Goal: Transaction & Acquisition: Purchase product/service

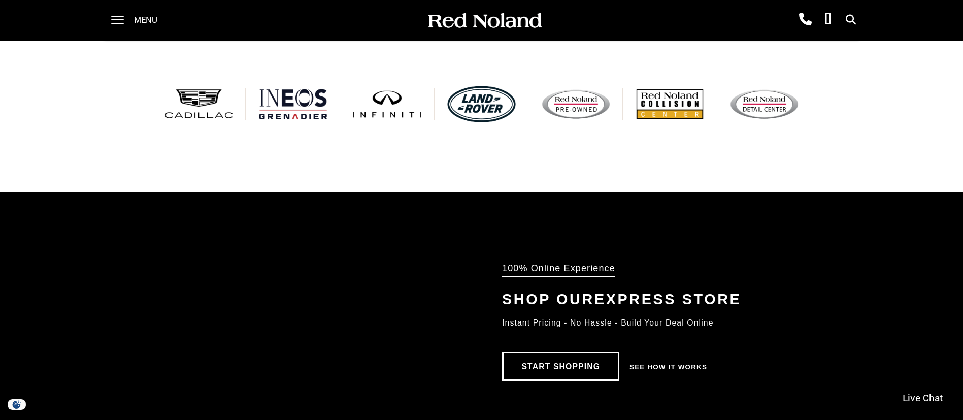
scroll to position [684, 0]
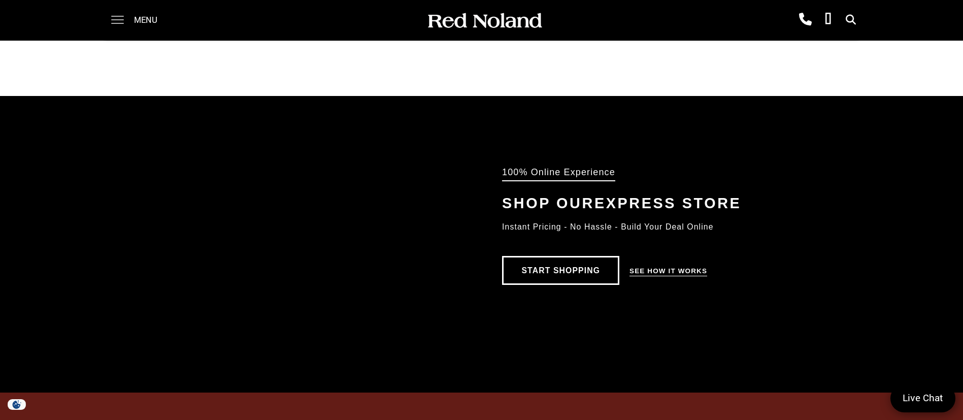
click at [115, 18] on span at bounding box center [117, 20] width 13 height 41
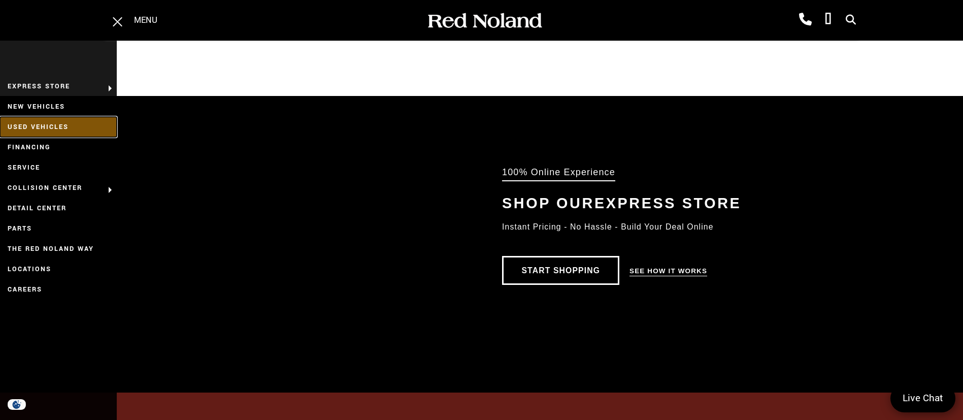
click at [63, 125] on link "Used Vehicles" at bounding box center [58, 127] width 117 height 20
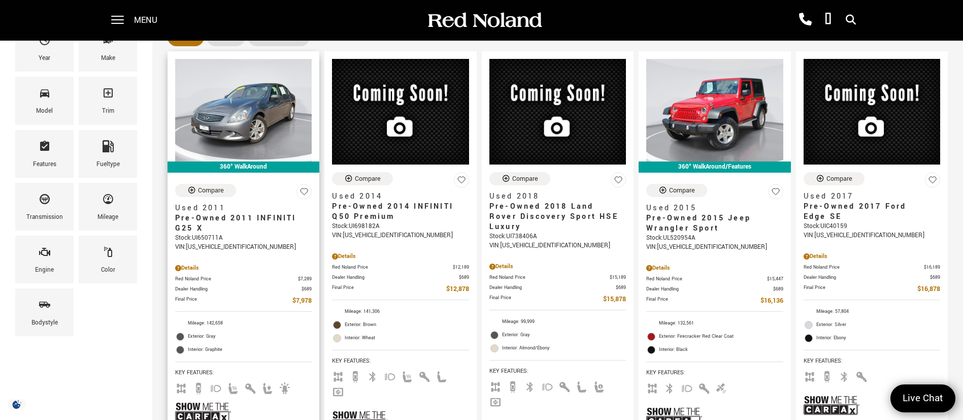
scroll to position [152, 0]
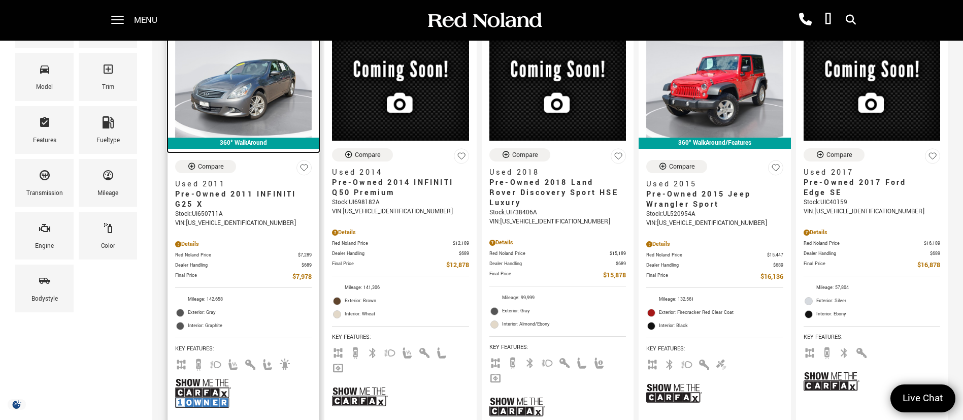
click at [226, 86] on img at bounding box center [243, 86] width 137 height 103
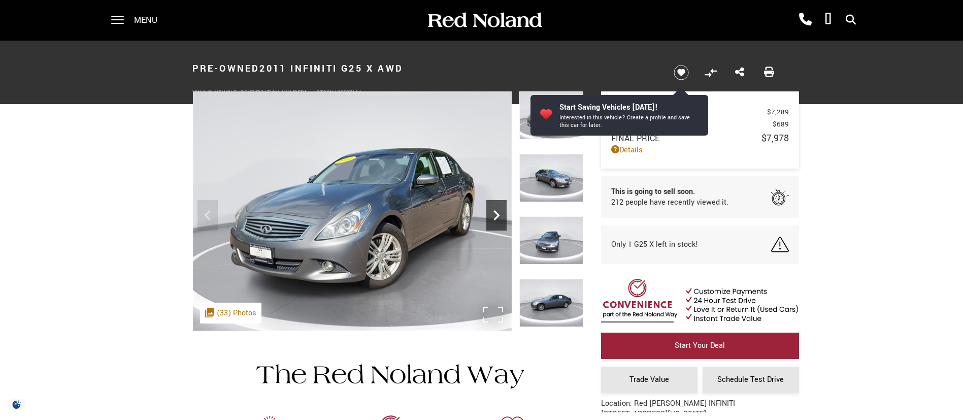
click at [493, 210] on icon "Next" at bounding box center [496, 215] width 20 height 20
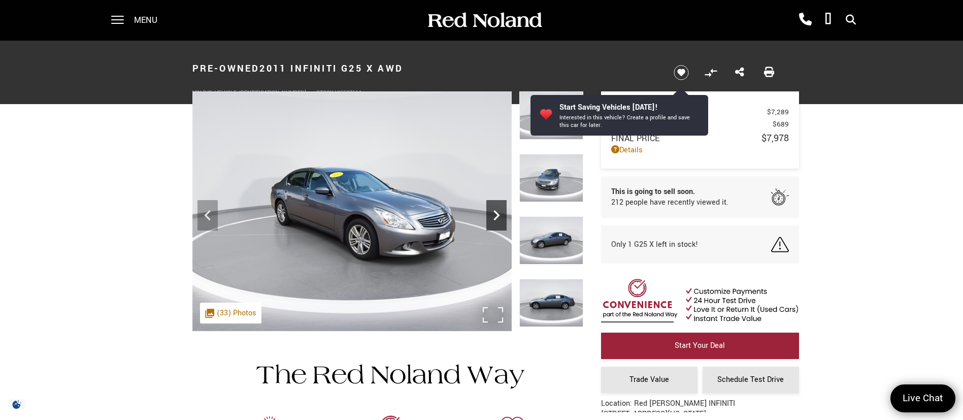
click at [493, 210] on icon "Next" at bounding box center [496, 215] width 20 height 20
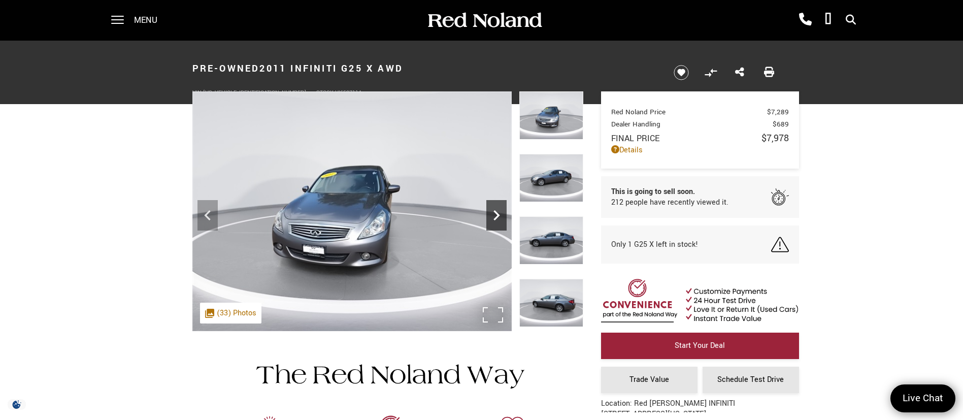
click at [494, 210] on icon "Next" at bounding box center [496, 215] width 20 height 20
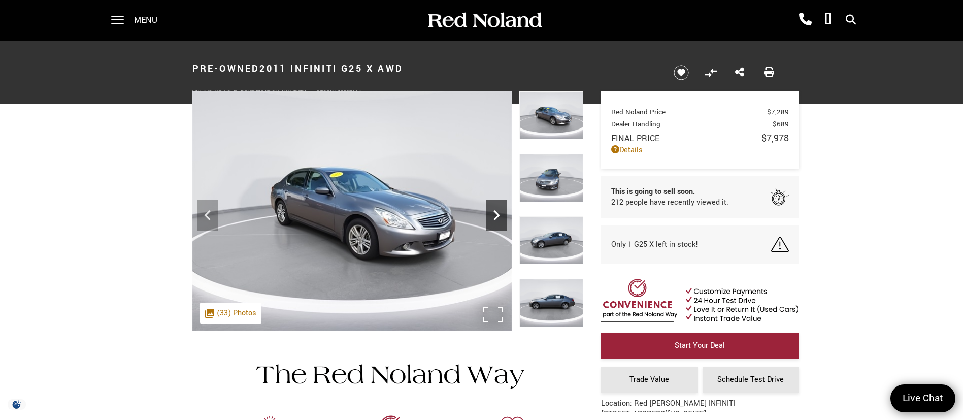
click at [494, 210] on icon "Next" at bounding box center [496, 215] width 6 height 10
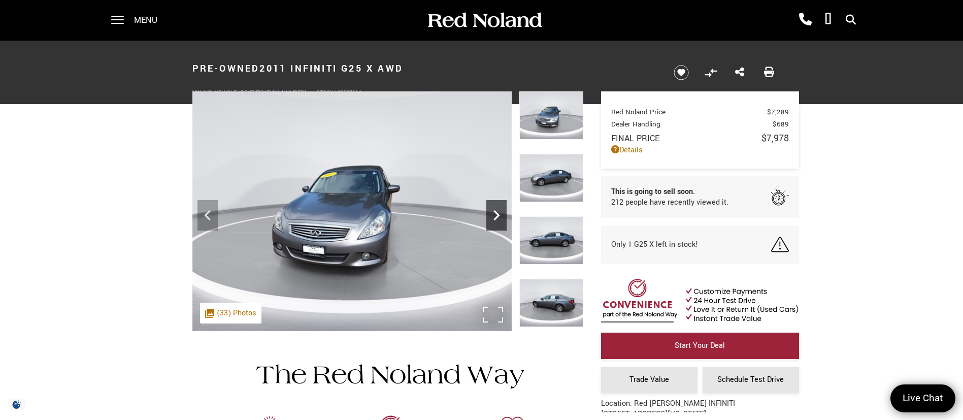
click at [494, 210] on icon "Next" at bounding box center [496, 215] width 6 height 10
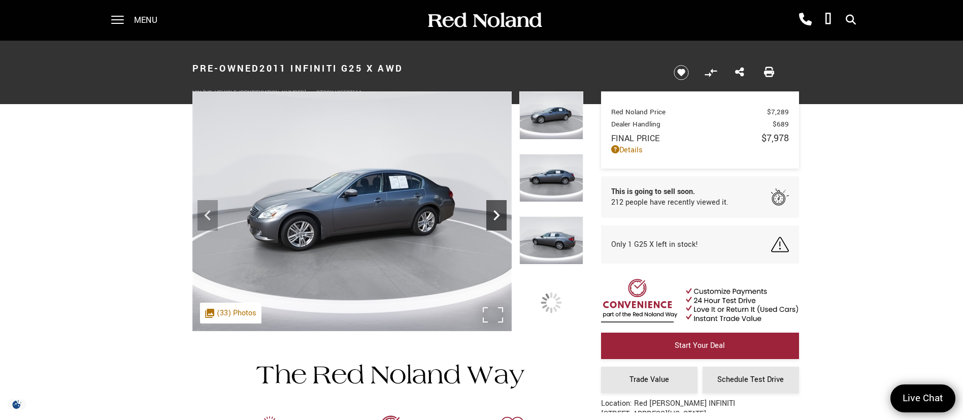
click at [494, 210] on icon "Next" at bounding box center [496, 215] width 6 height 10
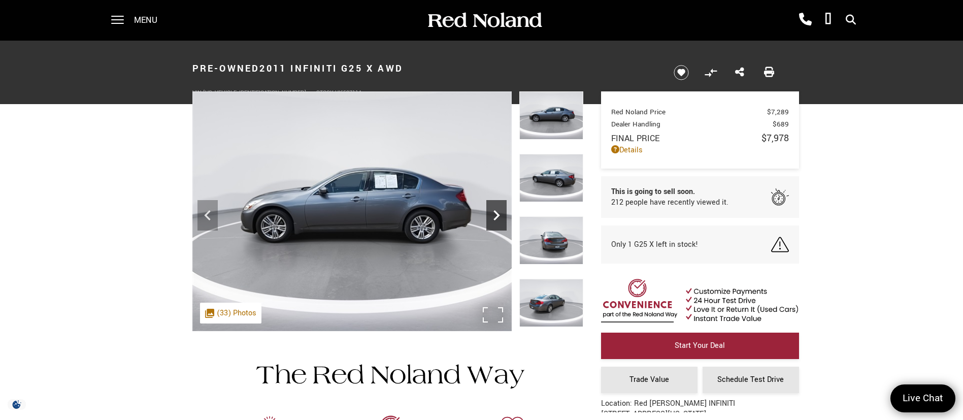
click at [494, 210] on icon "Next" at bounding box center [496, 215] width 6 height 10
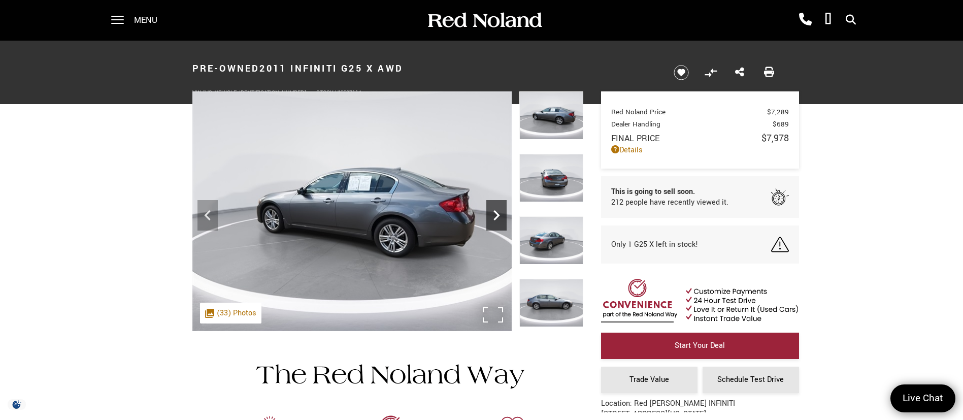
click at [494, 210] on icon "Next" at bounding box center [496, 215] width 6 height 10
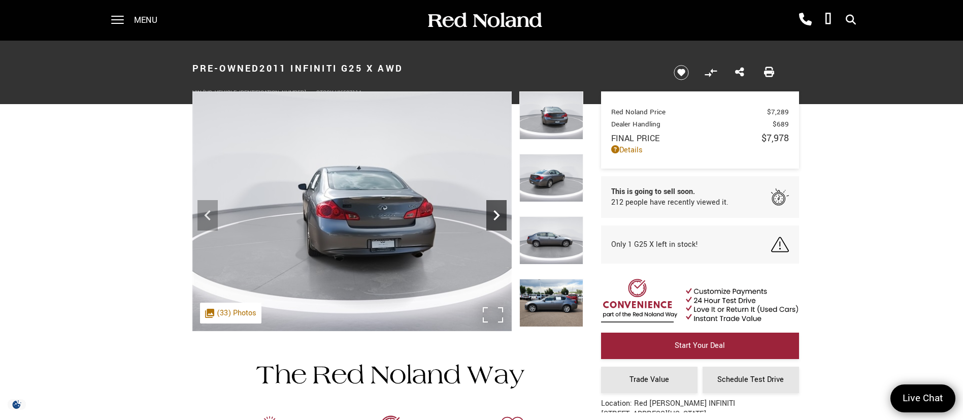
click at [494, 210] on icon "Next" at bounding box center [496, 215] width 6 height 10
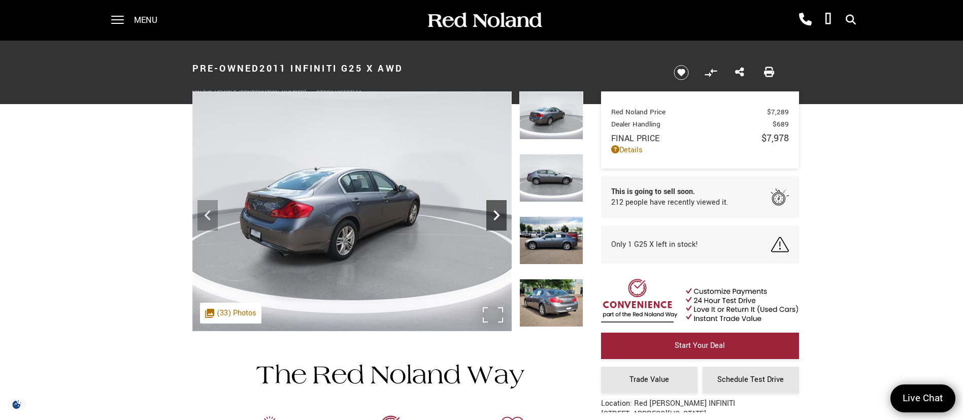
click at [494, 210] on icon "Next" at bounding box center [496, 215] width 6 height 10
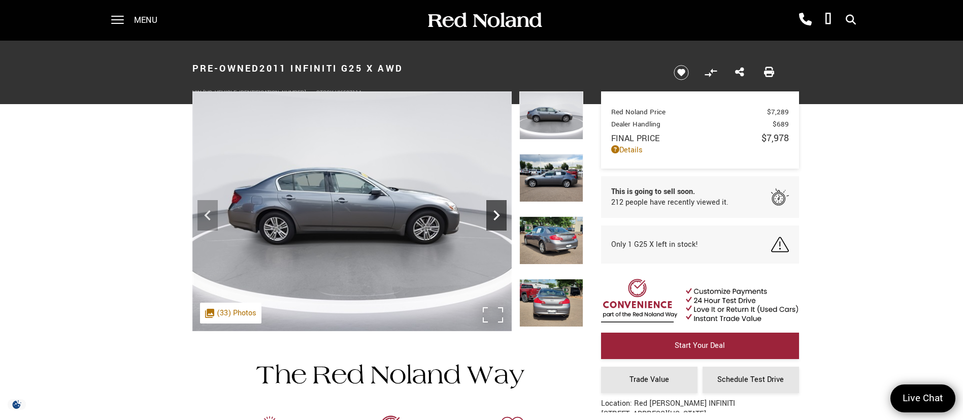
click at [494, 210] on icon "Next" at bounding box center [496, 215] width 6 height 10
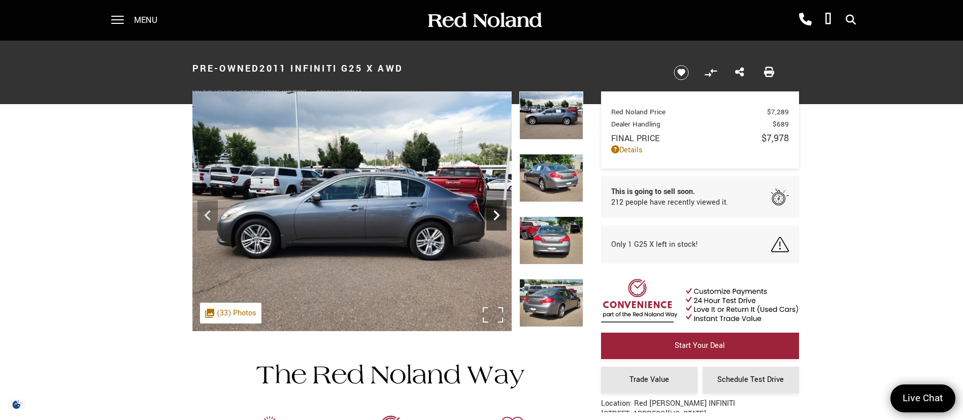
click at [494, 210] on icon "Next" at bounding box center [496, 215] width 6 height 10
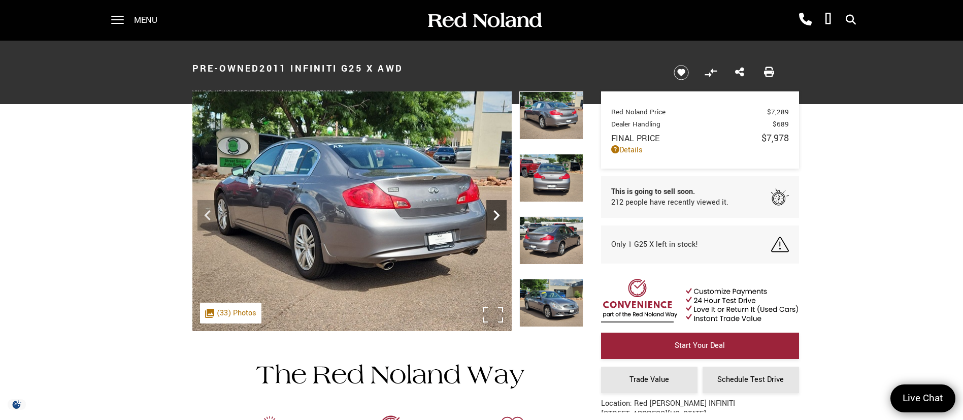
click at [494, 210] on icon "Next" at bounding box center [496, 215] width 6 height 10
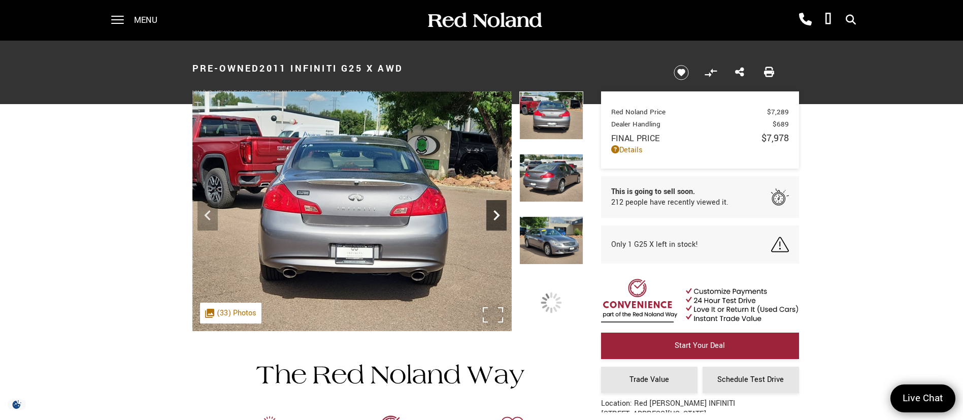
click at [494, 210] on icon "Next" at bounding box center [496, 215] width 6 height 10
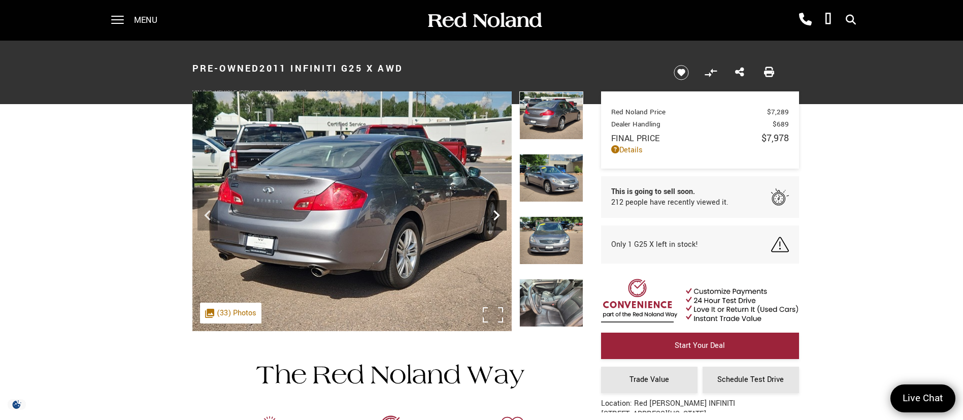
click at [494, 210] on icon "Next" at bounding box center [496, 215] width 6 height 10
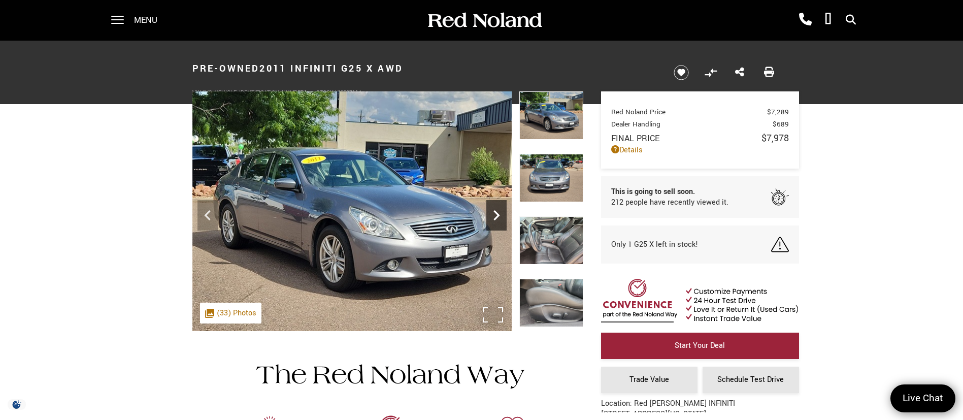
click at [494, 210] on icon "Next" at bounding box center [496, 215] width 6 height 10
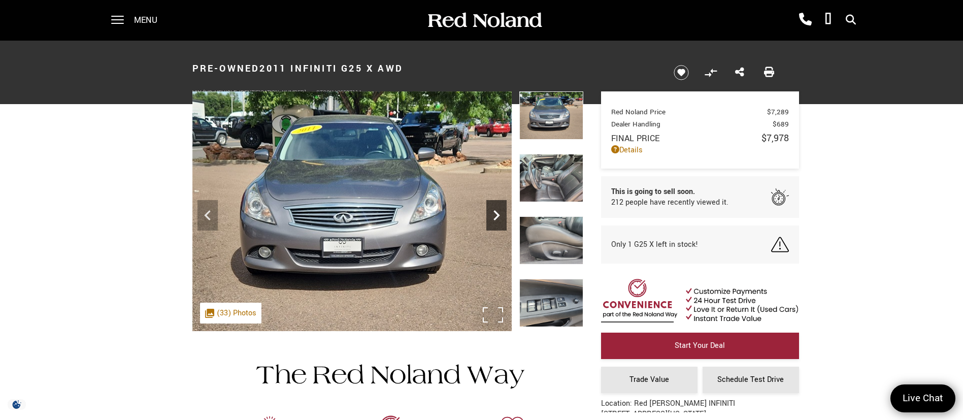
click at [494, 210] on icon "Next" at bounding box center [496, 215] width 6 height 10
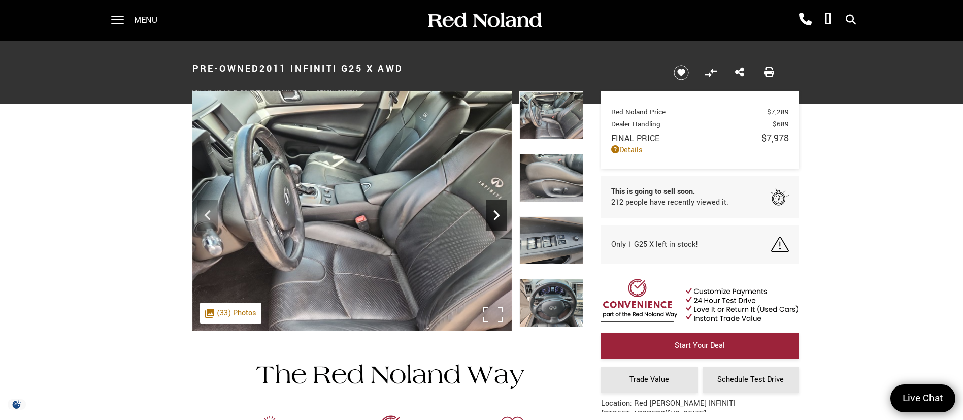
click at [494, 210] on icon "Next" at bounding box center [496, 215] width 6 height 10
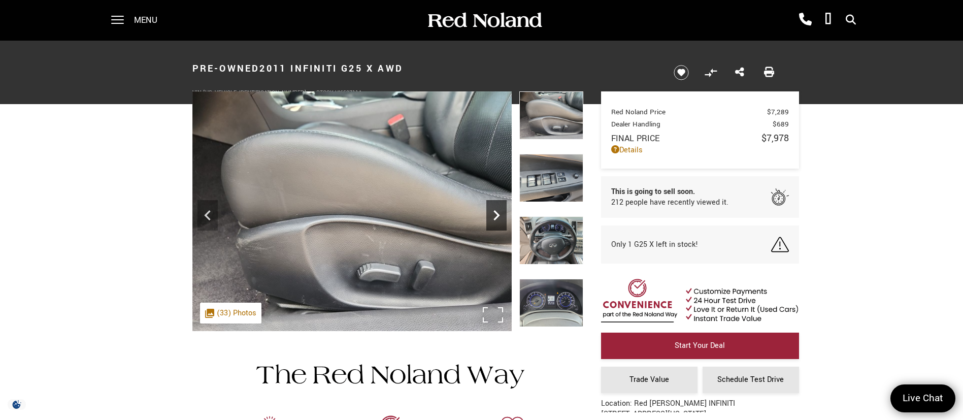
click at [494, 210] on icon "Next" at bounding box center [496, 215] width 6 height 10
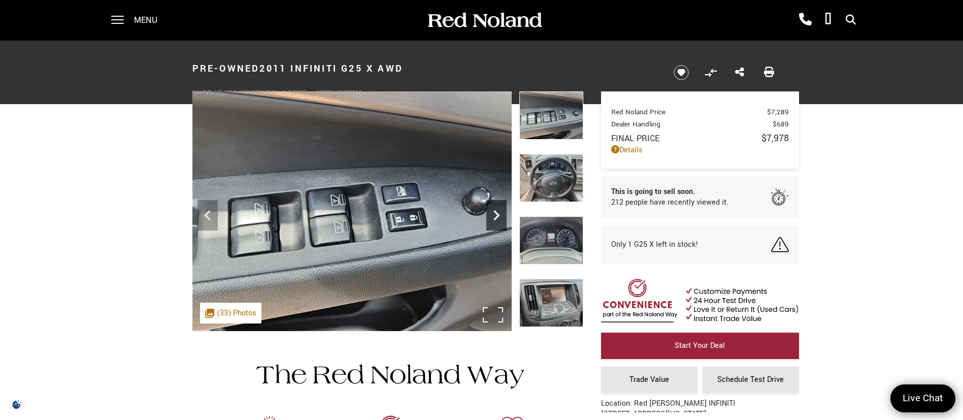
click at [494, 210] on icon "Next" at bounding box center [496, 215] width 6 height 10
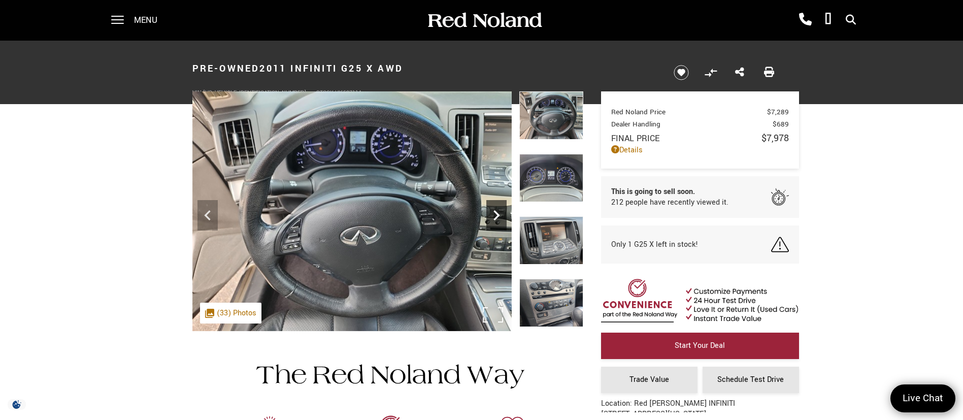
click at [494, 210] on icon "Next" at bounding box center [496, 215] width 6 height 10
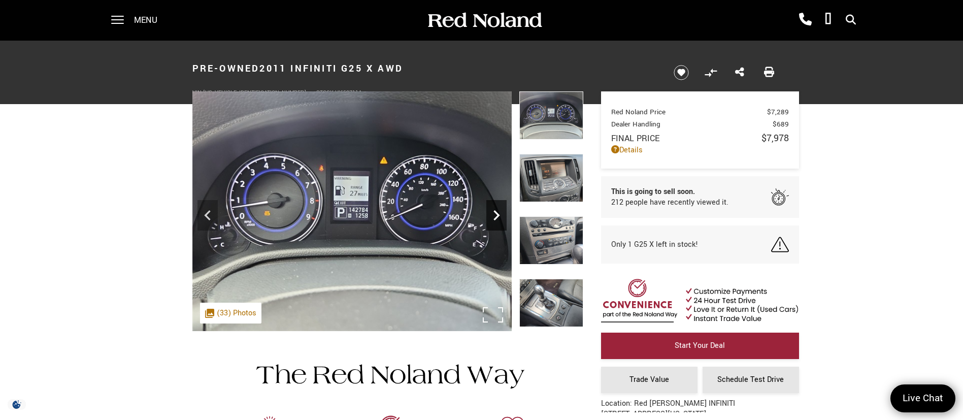
click at [494, 210] on icon "Next" at bounding box center [496, 215] width 6 height 10
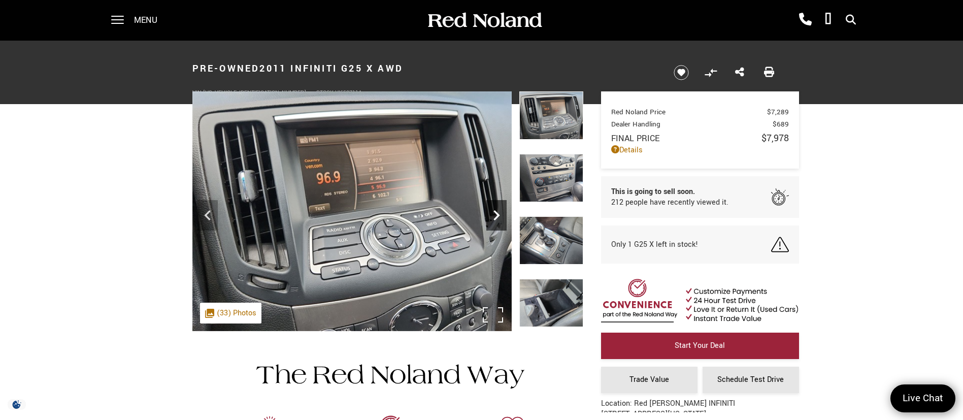
click at [494, 210] on icon "Next" at bounding box center [496, 215] width 6 height 10
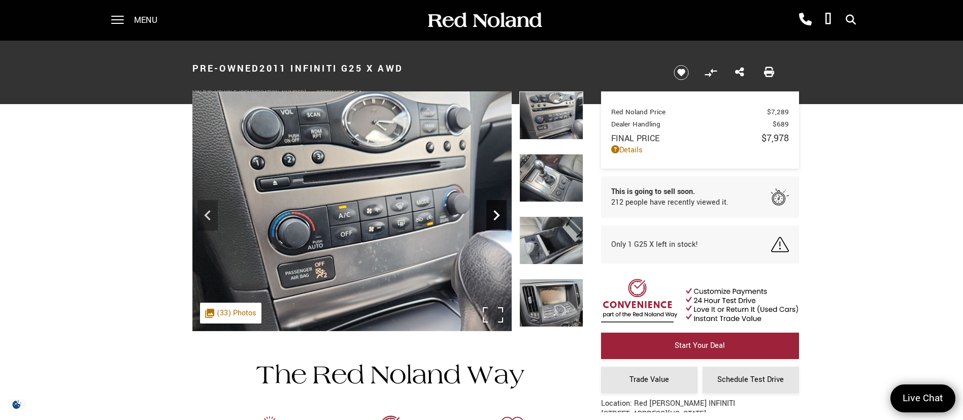
click at [494, 210] on icon "Next" at bounding box center [496, 215] width 6 height 10
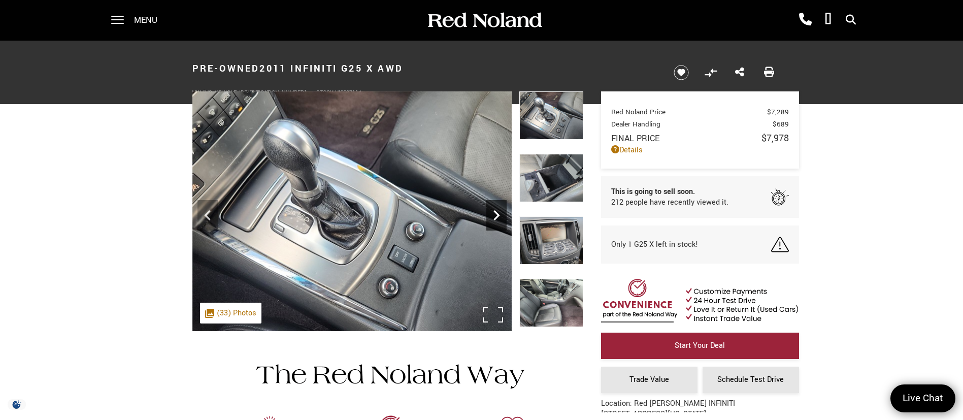
click at [494, 210] on icon "Next" at bounding box center [496, 215] width 6 height 10
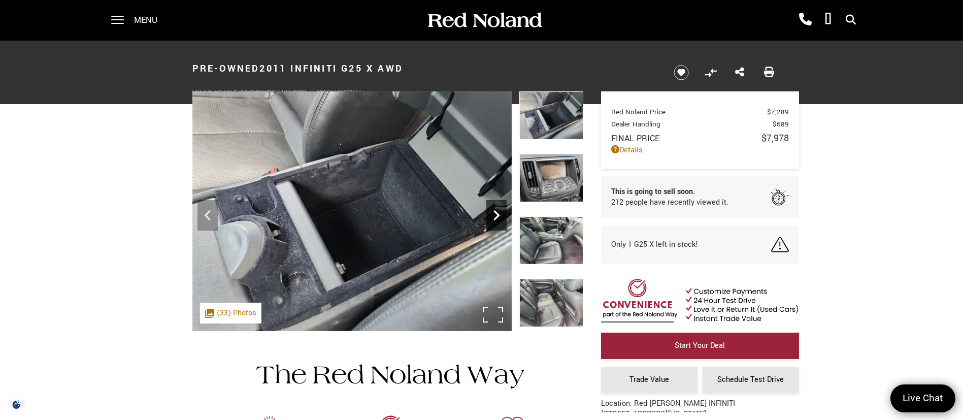
click at [494, 210] on icon "Next" at bounding box center [496, 215] width 6 height 10
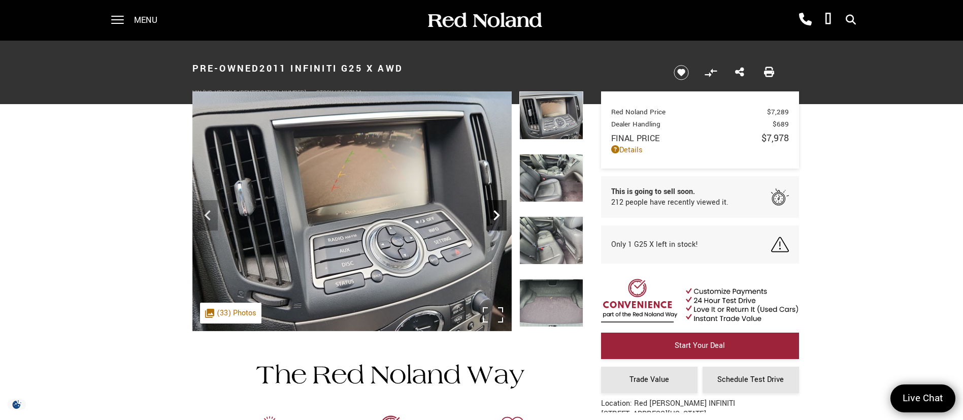
click at [494, 210] on icon "Next" at bounding box center [496, 215] width 6 height 10
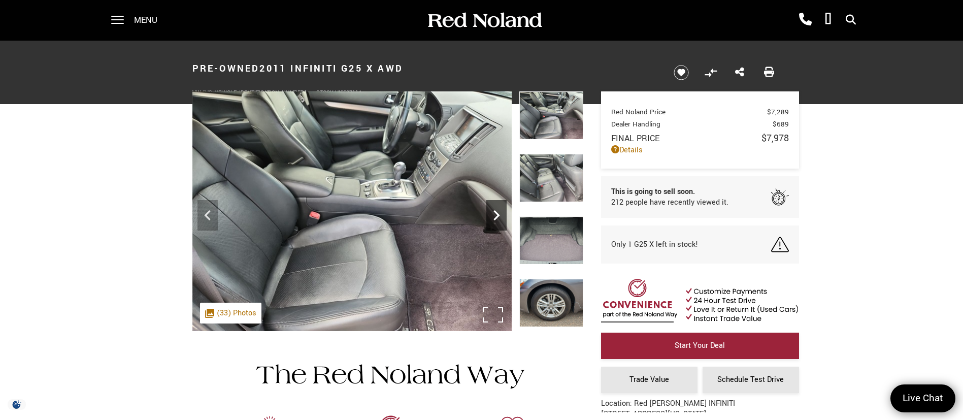
click at [494, 210] on icon "Next" at bounding box center [496, 215] width 6 height 10
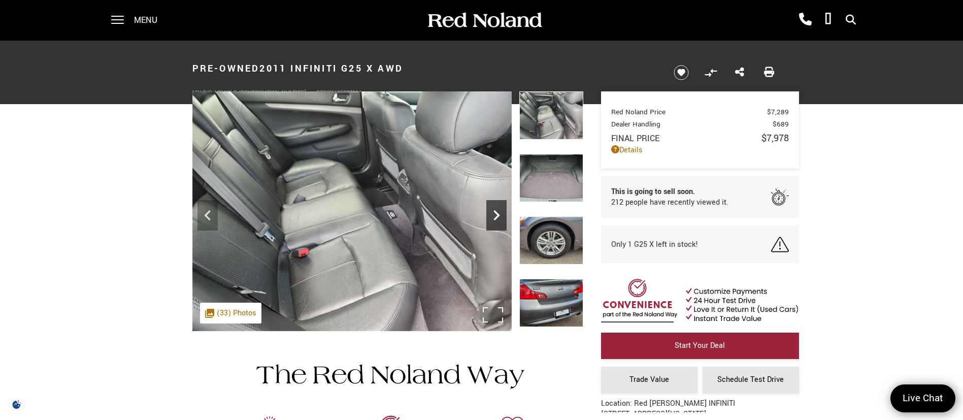
click at [494, 210] on icon "Next" at bounding box center [496, 215] width 6 height 10
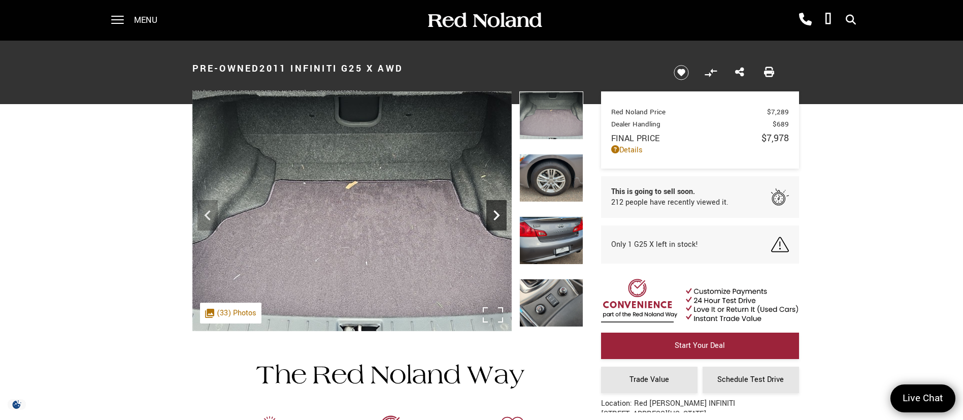
click at [494, 210] on icon "Next" at bounding box center [496, 215] width 6 height 10
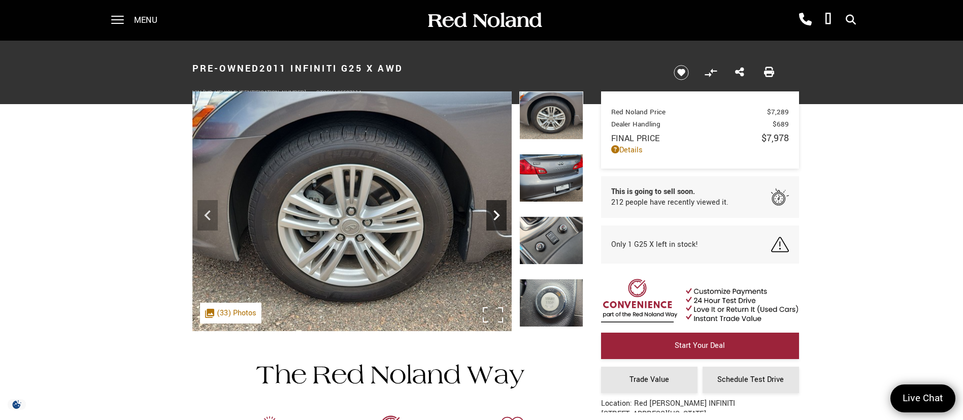
click at [494, 210] on icon "Next" at bounding box center [496, 215] width 6 height 10
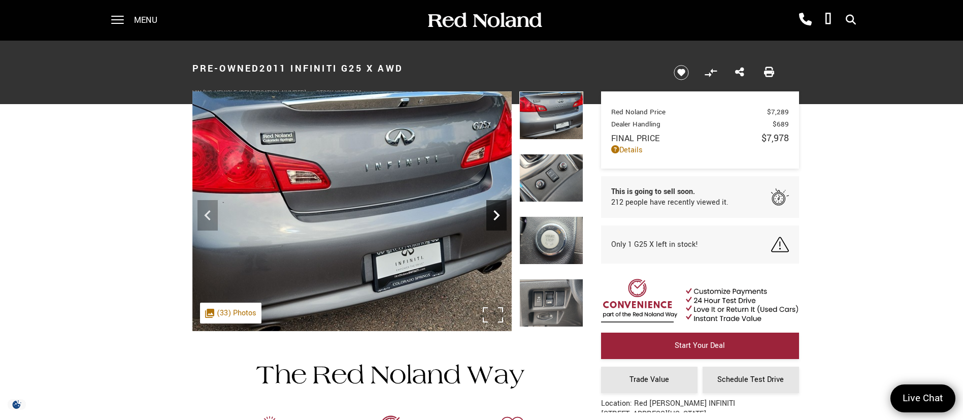
click at [494, 210] on icon "Next" at bounding box center [496, 215] width 6 height 10
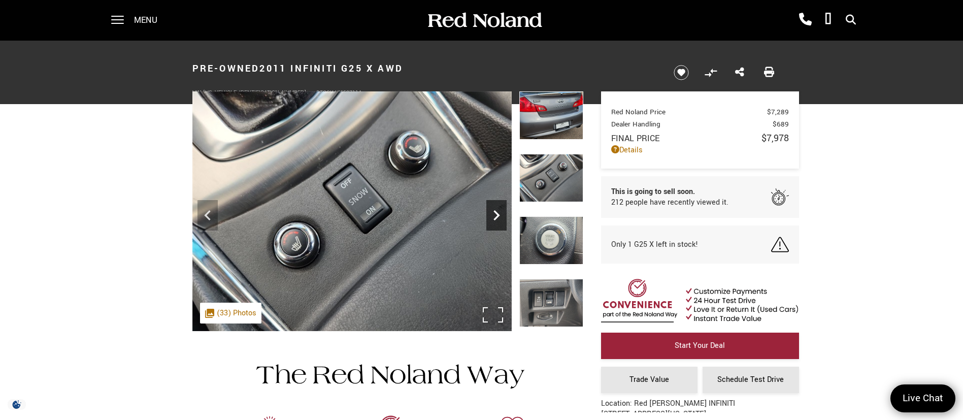
click at [494, 210] on icon "Next" at bounding box center [496, 215] width 6 height 10
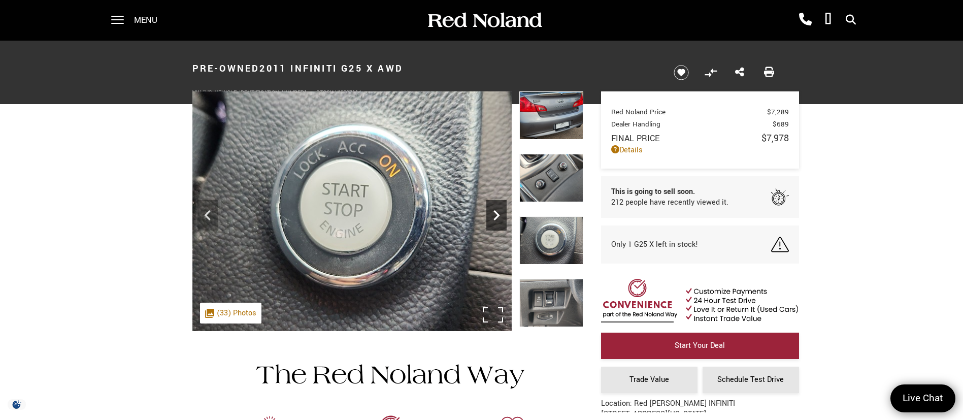
click at [494, 210] on icon "Next" at bounding box center [496, 215] width 6 height 10
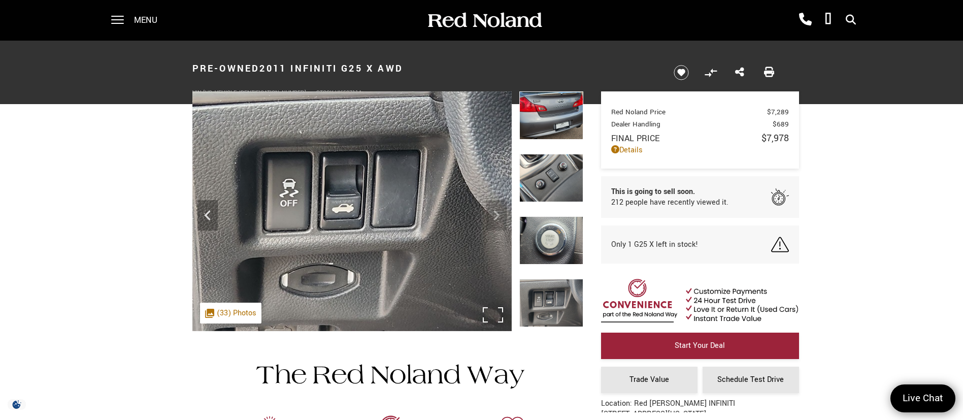
click at [494, 210] on img at bounding box center [351, 211] width 319 height 240
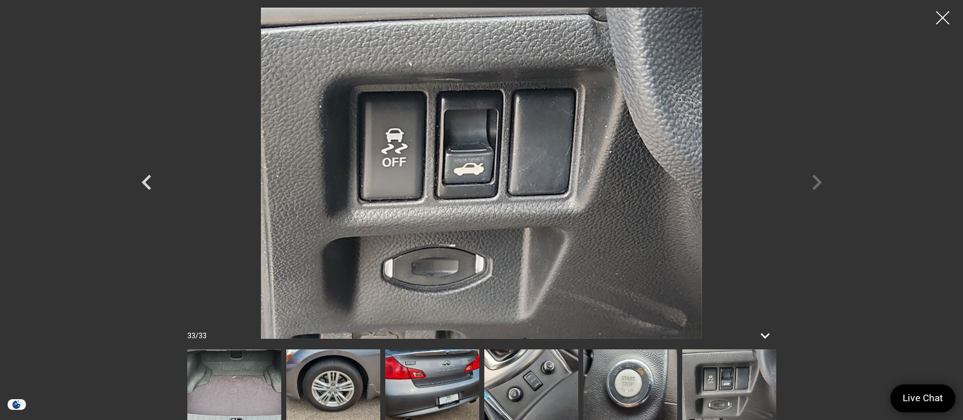
click at [951, 19] on div at bounding box center [942, 18] width 27 height 27
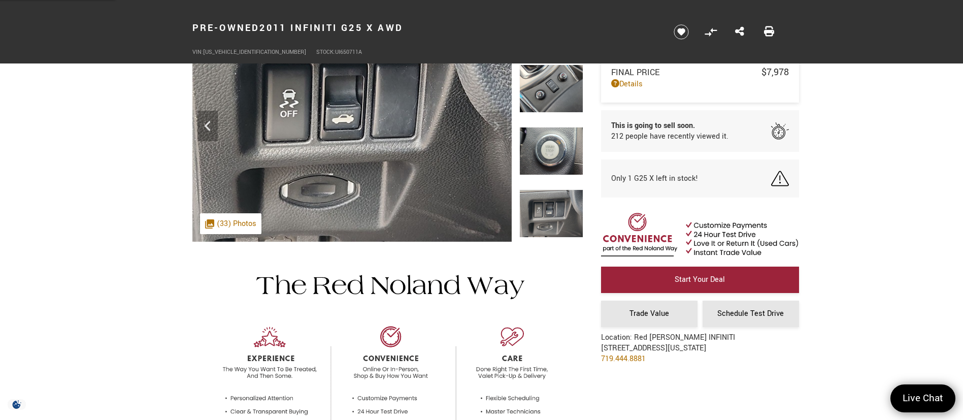
scroll to position [152, 0]
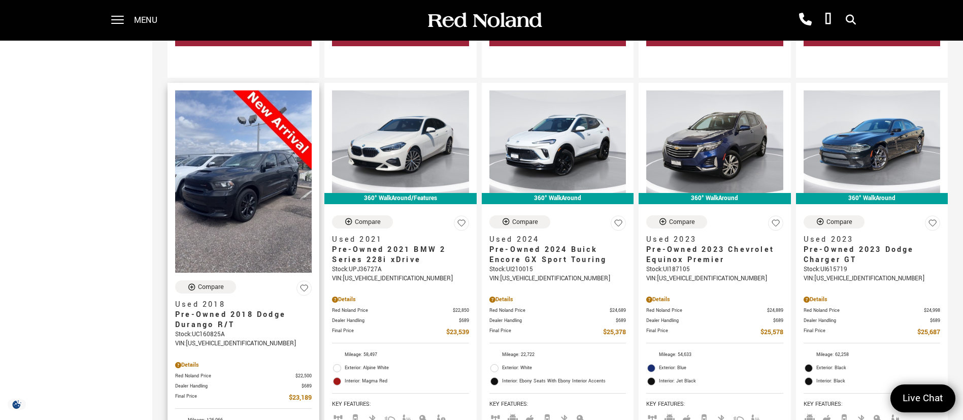
scroll to position [1523, 0]
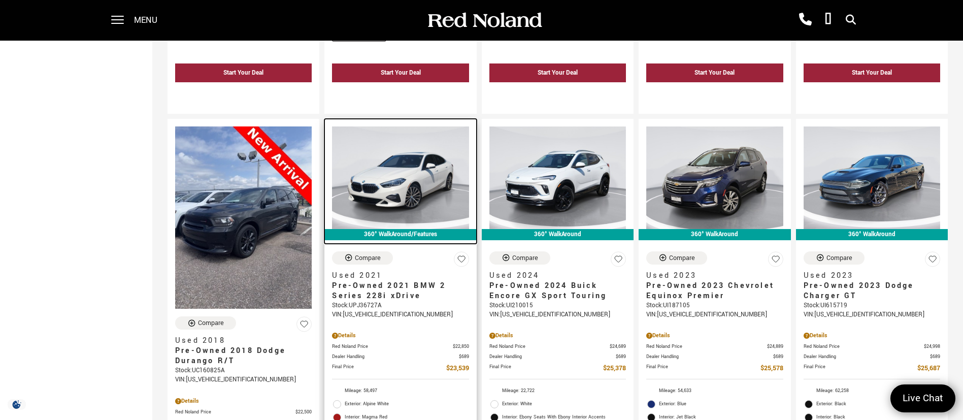
click at [394, 171] on img at bounding box center [400, 177] width 137 height 103
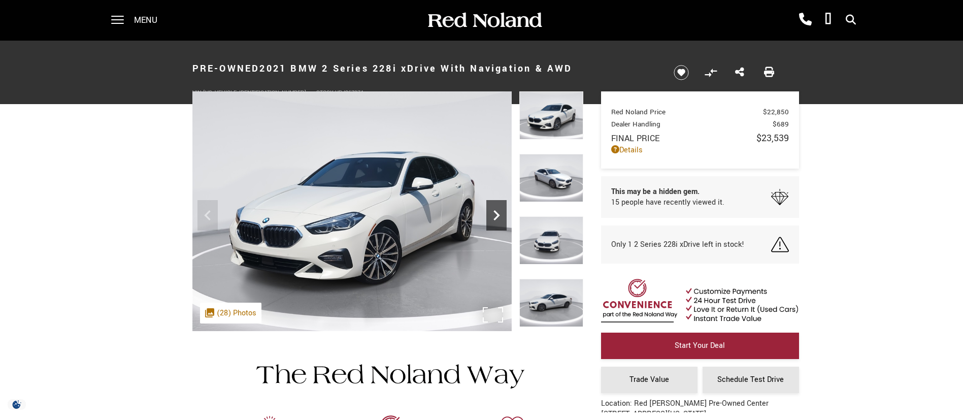
click at [492, 212] on icon "Next" at bounding box center [496, 215] width 20 height 20
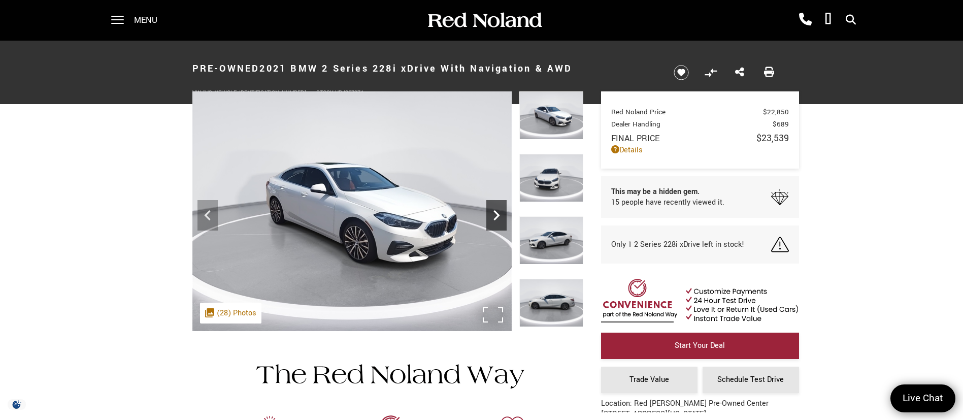
click at [492, 212] on icon "Next" at bounding box center [496, 215] width 20 height 20
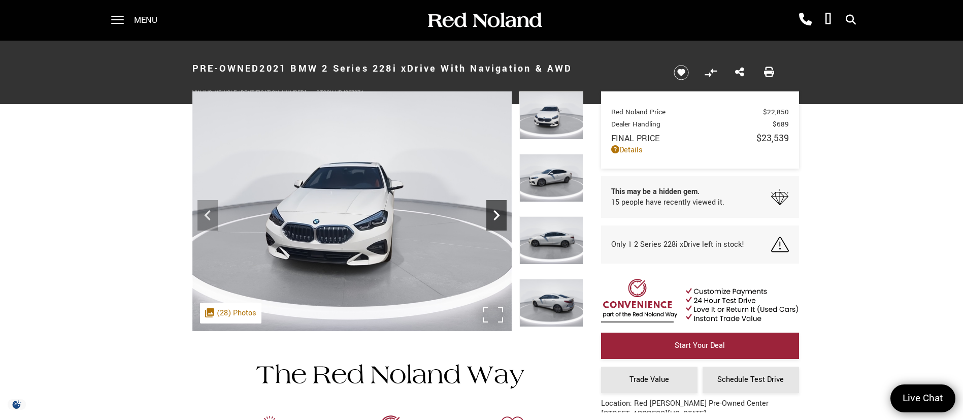
click at [492, 212] on icon "Next" at bounding box center [496, 215] width 20 height 20
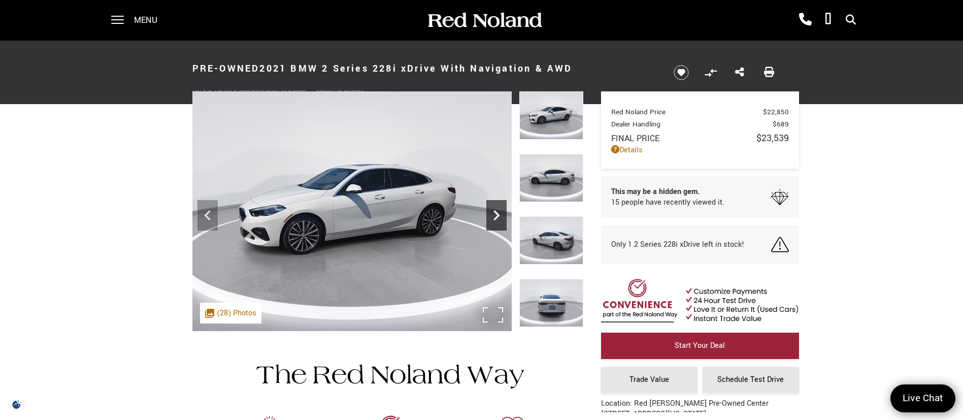
click at [492, 212] on icon "Next" at bounding box center [496, 215] width 20 height 20
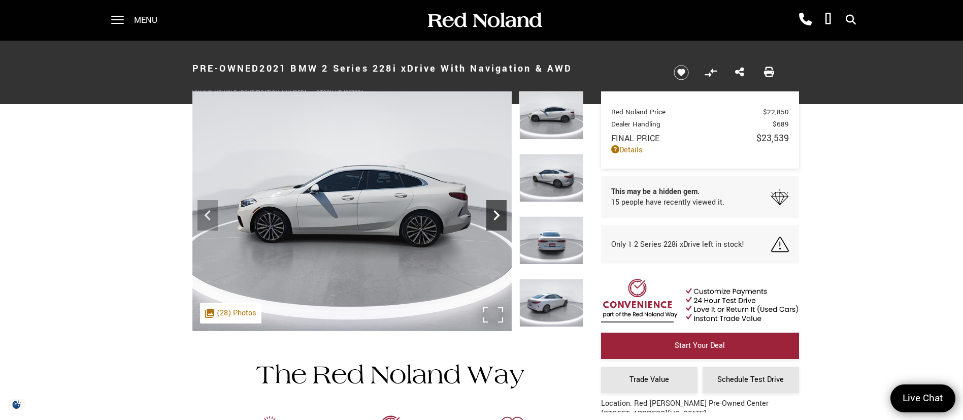
click at [492, 212] on icon "Next" at bounding box center [496, 215] width 20 height 20
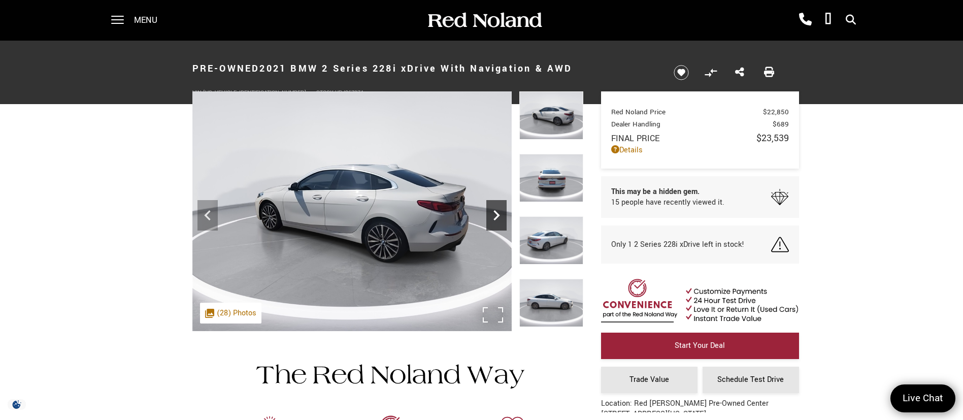
click at [492, 212] on icon "Next" at bounding box center [496, 215] width 20 height 20
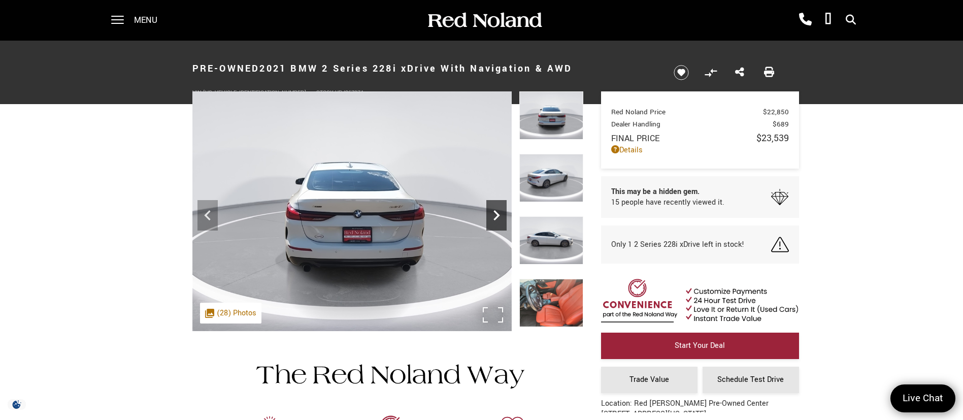
click at [492, 212] on icon "Next" at bounding box center [496, 215] width 20 height 20
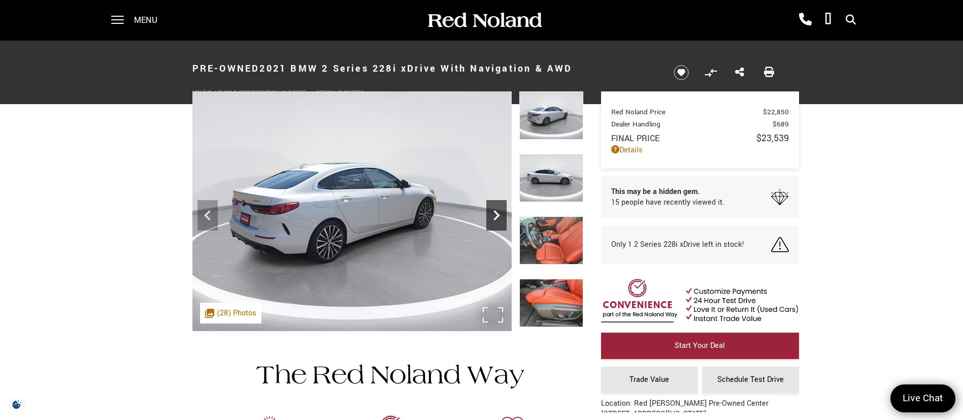
click at [492, 212] on icon "Next" at bounding box center [496, 215] width 20 height 20
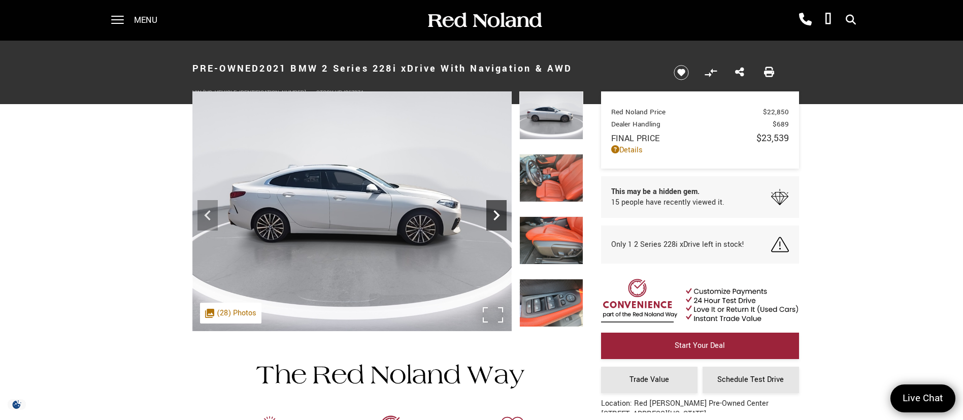
click at [492, 212] on icon "Next" at bounding box center [496, 215] width 20 height 20
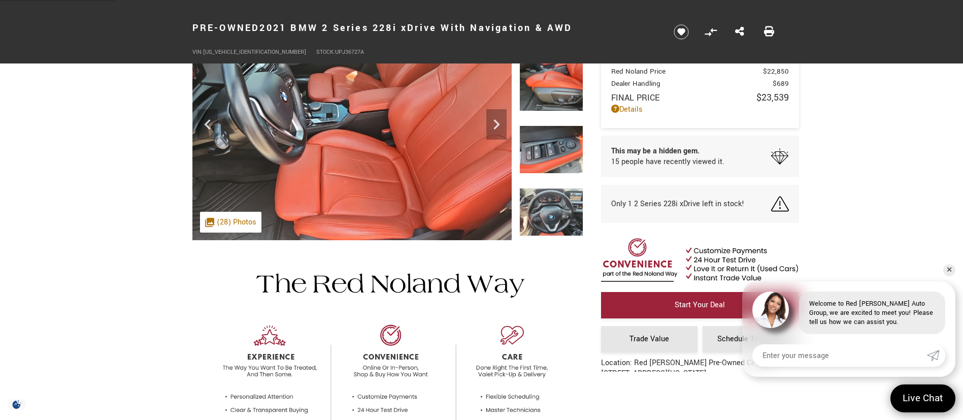
scroll to position [76, 0]
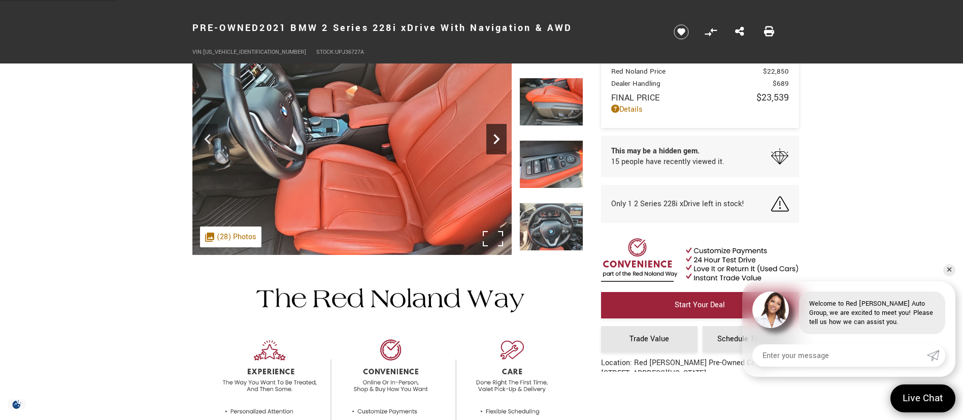
click at [487, 134] on icon "Next" at bounding box center [496, 139] width 20 height 20
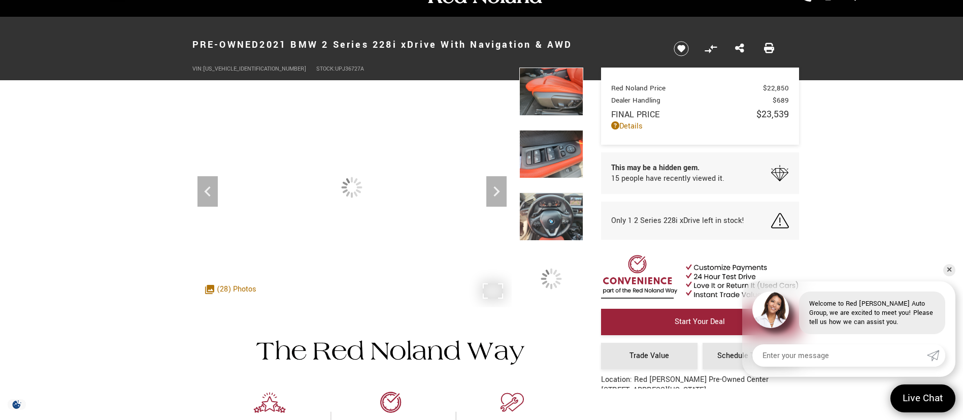
scroll to position [0, 0]
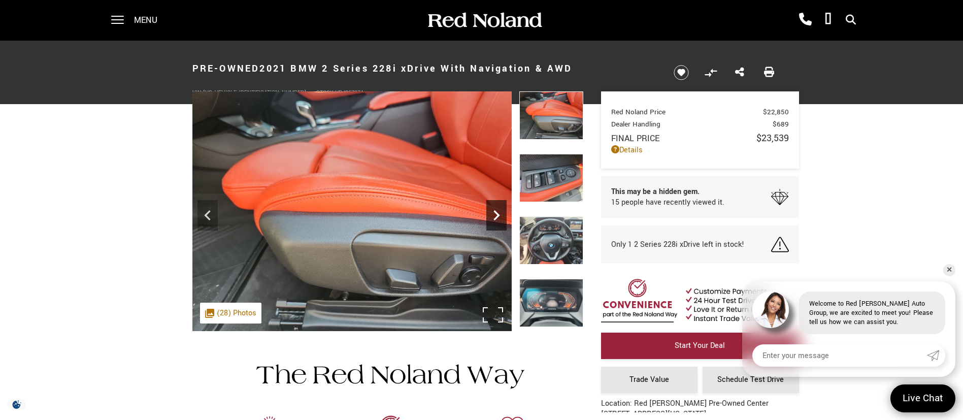
click at [500, 223] on icon "Next" at bounding box center [496, 215] width 20 height 20
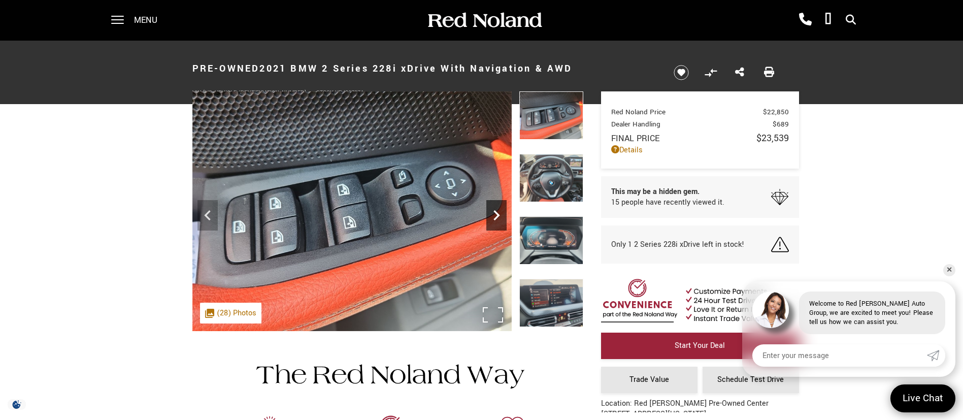
click at [500, 223] on icon "Next" at bounding box center [496, 215] width 20 height 20
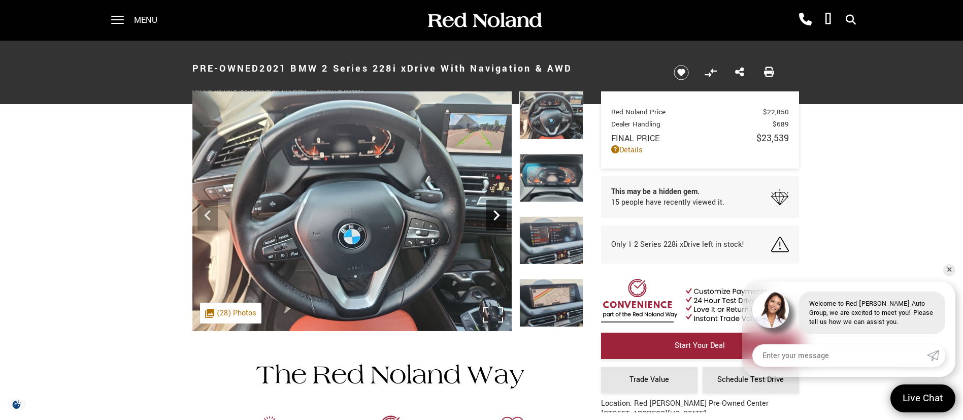
click at [500, 222] on icon "Next" at bounding box center [496, 215] width 20 height 20
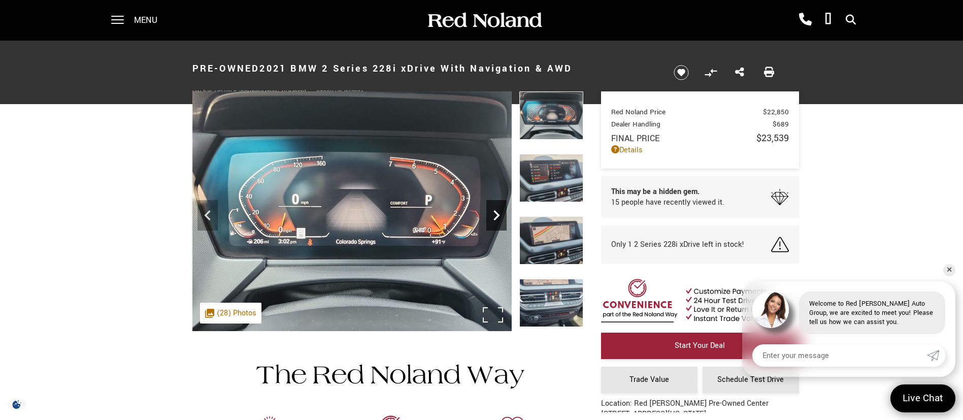
click at [500, 222] on icon "Next" at bounding box center [496, 215] width 20 height 20
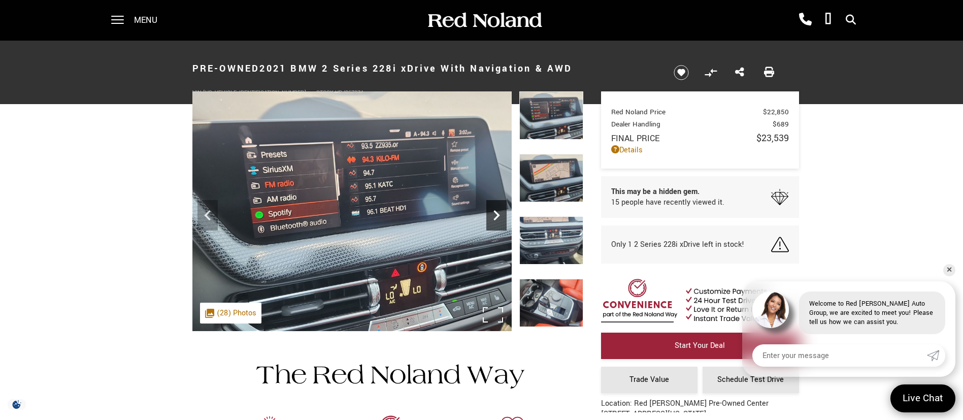
click at [500, 222] on icon "Next" at bounding box center [496, 215] width 20 height 20
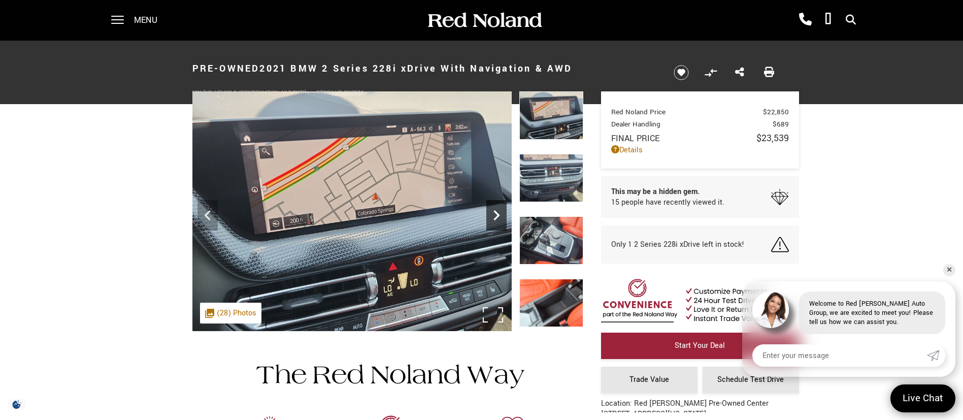
click at [500, 222] on icon "Next" at bounding box center [496, 215] width 20 height 20
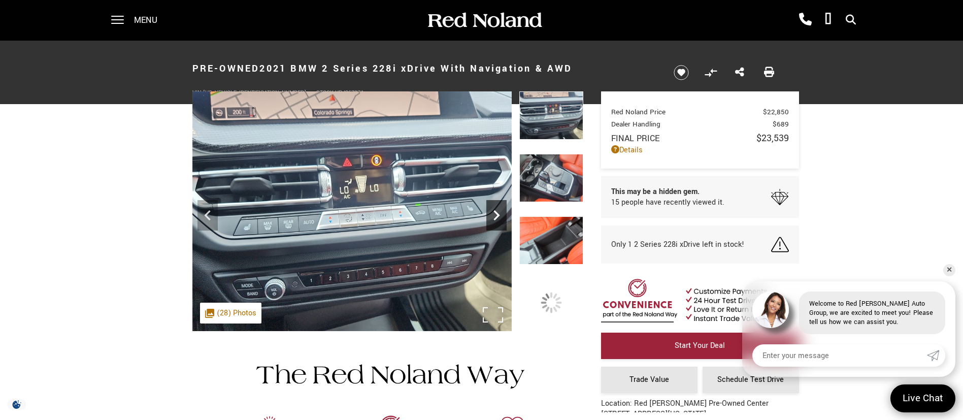
click at [500, 222] on icon "Next" at bounding box center [496, 215] width 20 height 20
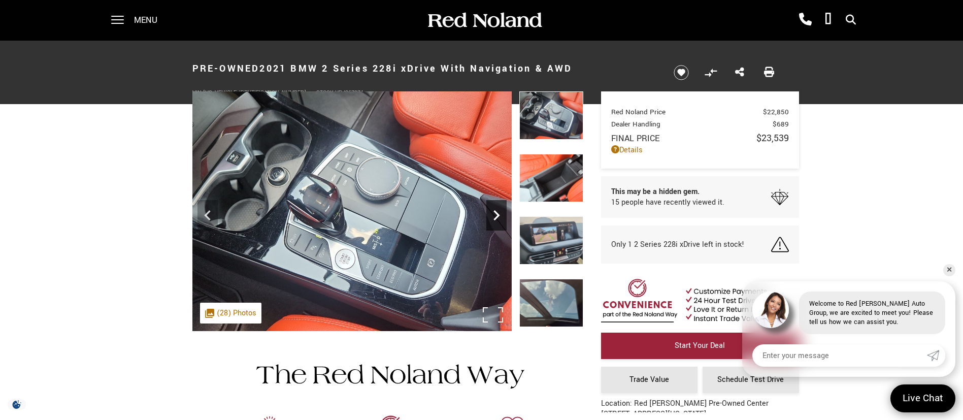
click at [500, 222] on icon "Next" at bounding box center [496, 215] width 20 height 20
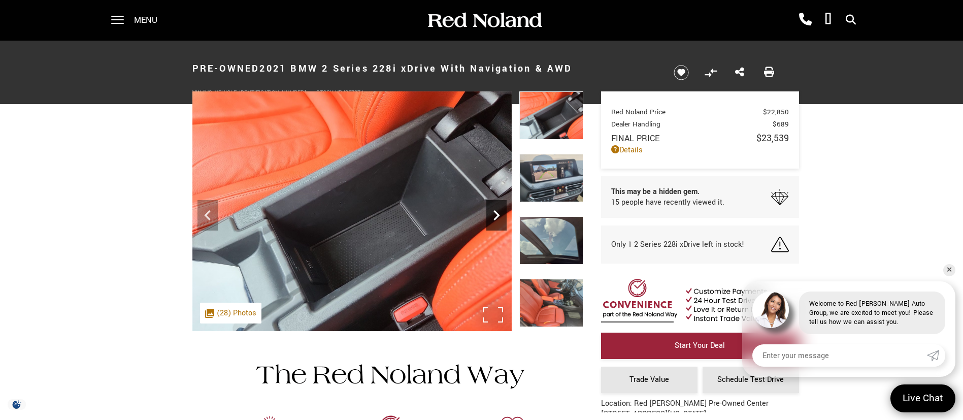
click at [500, 222] on icon "Next" at bounding box center [496, 215] width 20 height 20
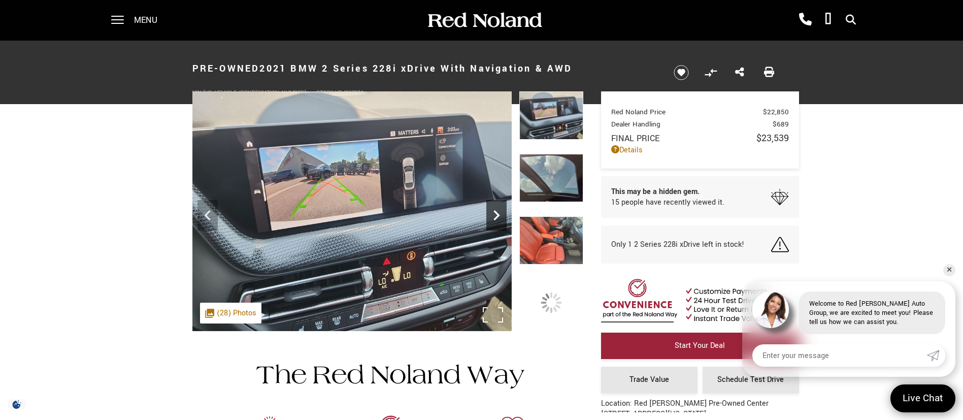
click at [500, 222] on icon "Next" at bounding box center [496, 215] width 20 height 20
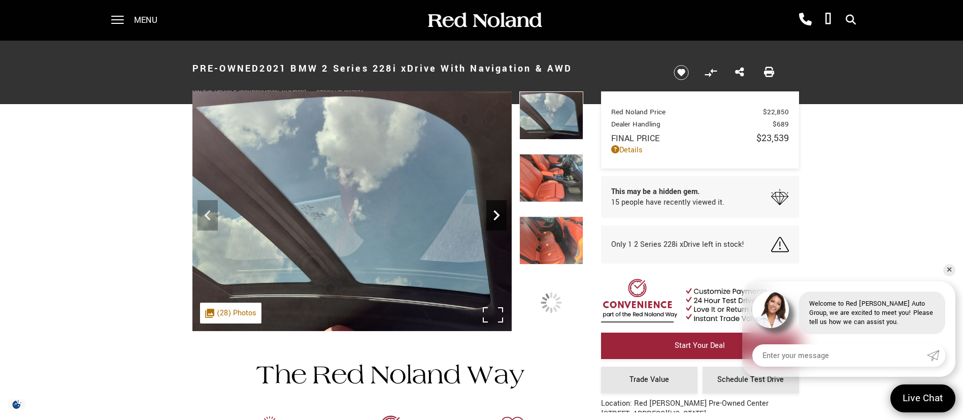
click at [500, 222] on icon "Next" at bounding box center [496, 215] width 20 height 20
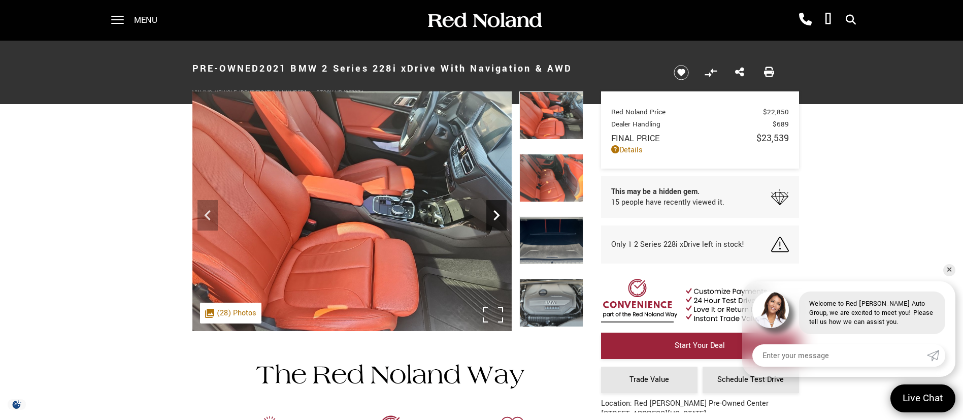
click at [500, 222] on icon "Next" at bounding box center [496, 215] width 20 height 20
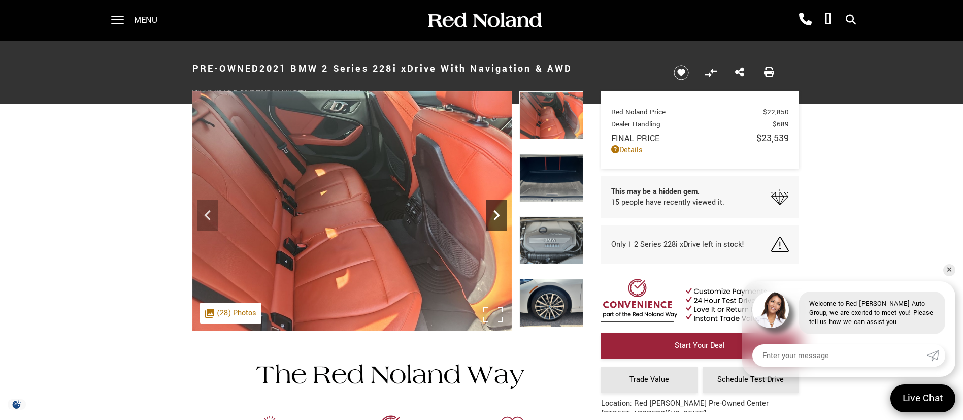
click at [500, 222] on icon "Next" at bounding box center [496, 215] width 20 height 20
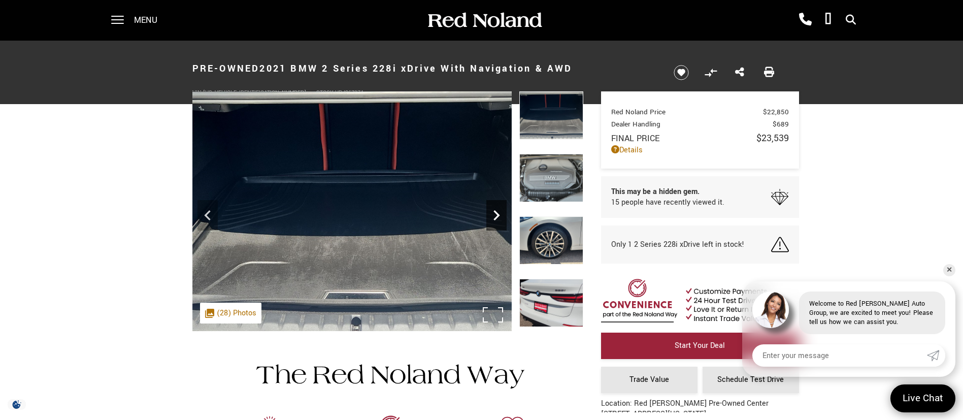
click at [500, 222] on icon "Next" at bounding box center [496, 215] width 20 height 20
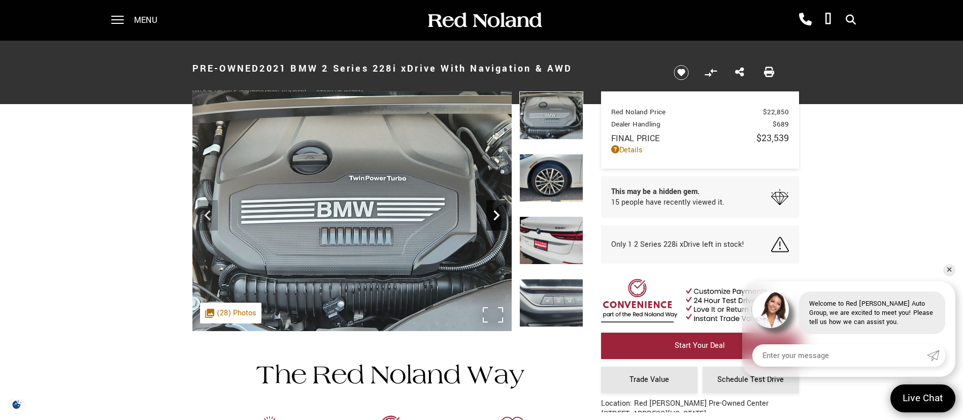
click at [500, 222] on icon "Next" at bounding box center [496, 215] width 20 height 20
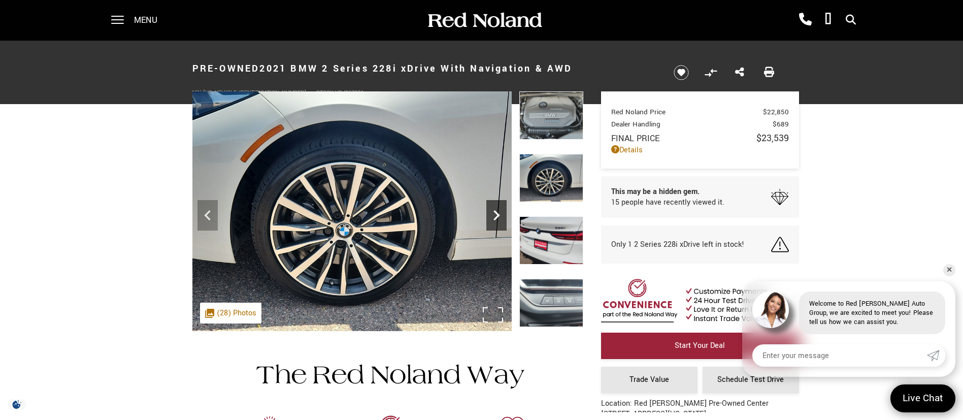
click at [500, 222] on icon "Next" at bounding box center [496, 215] width 20 height 20
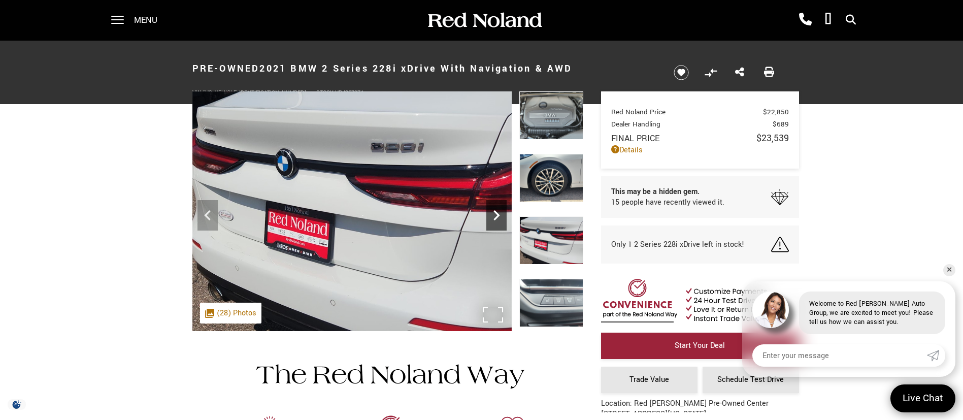
click at [500, 222] on icon "Next" at bounding box center [496, 215] width 20 height 20
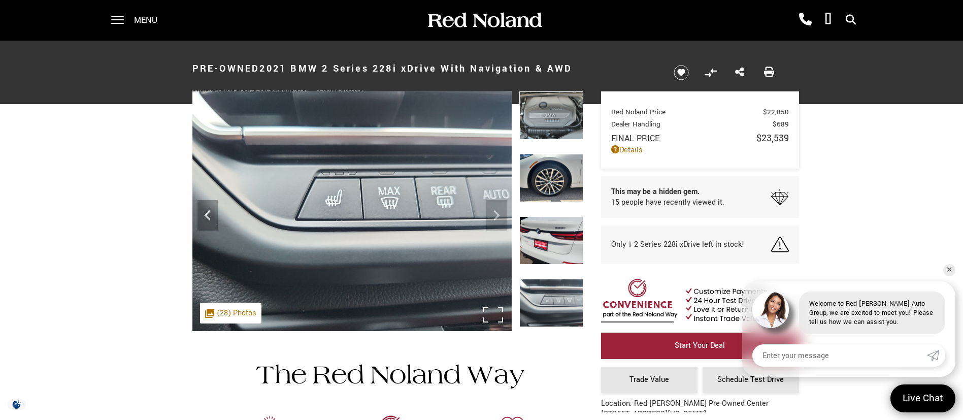
click at [500, 222] on img at bounding box center [351, 211] width 319 height 240
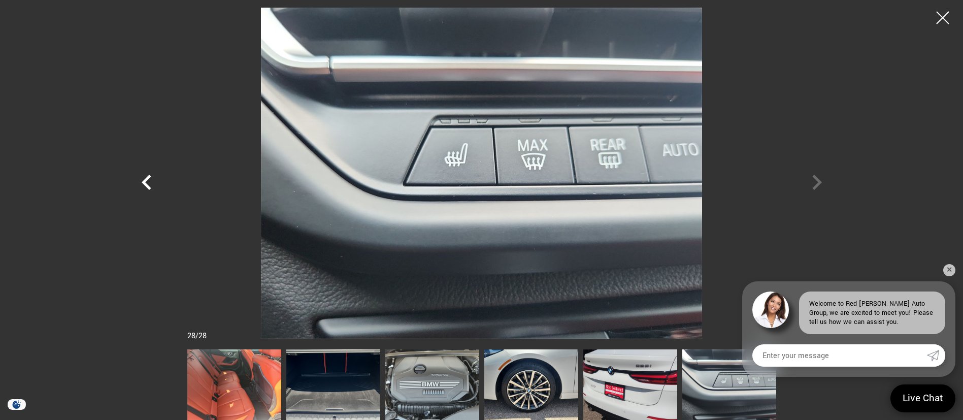
click at [152, 177] on icon "Previous" at bounding box center [146, 182] width 30 height 30
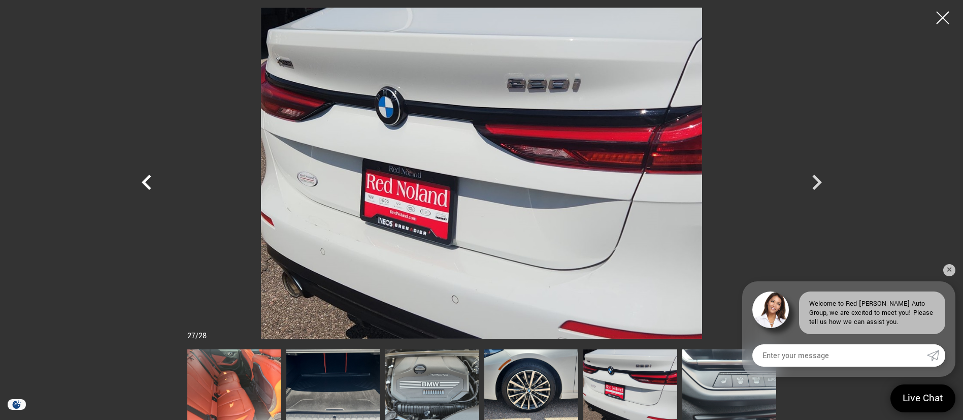
click at [154, 176] on icon "Previous" at bounding box center [146, 182] width 30 height 30
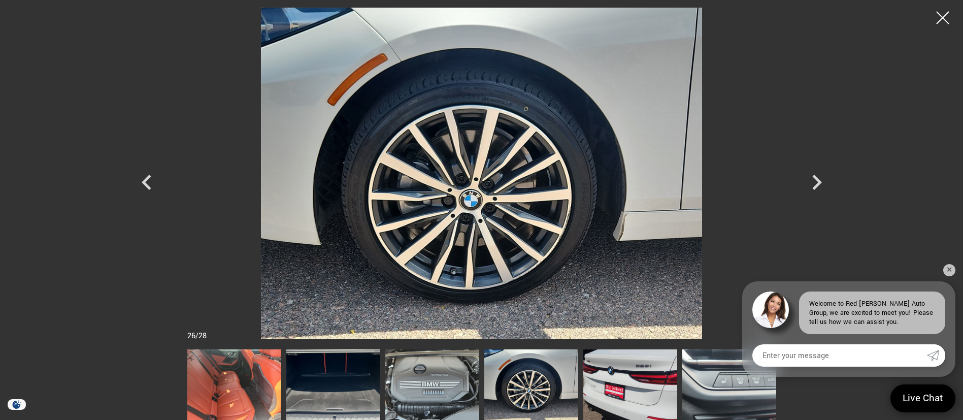
scroll to position [76, 0]
click at [155, 382] on div at bounding box center [481, 210] width 711 height 420
click at [206, 376] on img at bounding box center [235, 384] width 94 height 71
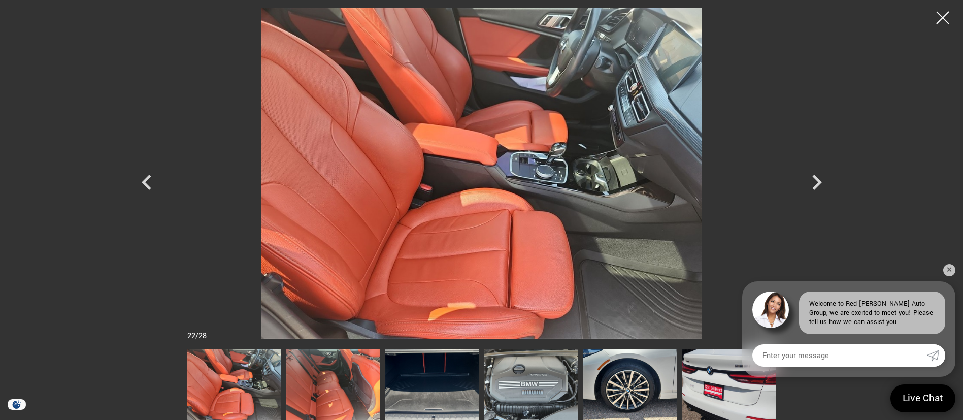
click at [224, 380] on img at bounding box center [234, 384] width 94 height 71
click at [227, 384] on img at bounding box center [234, 384] width 94 height 71
click at [146, 188] on icon "Previous" at bounding box center [146, 182] width 30 height 30
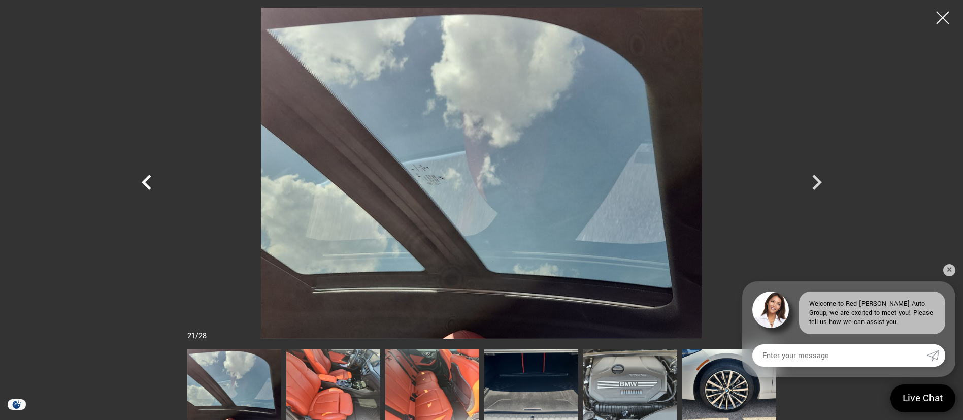
click at [146, 182] on icon "Previous" at bounding box center [146, 182] width 30 height 30
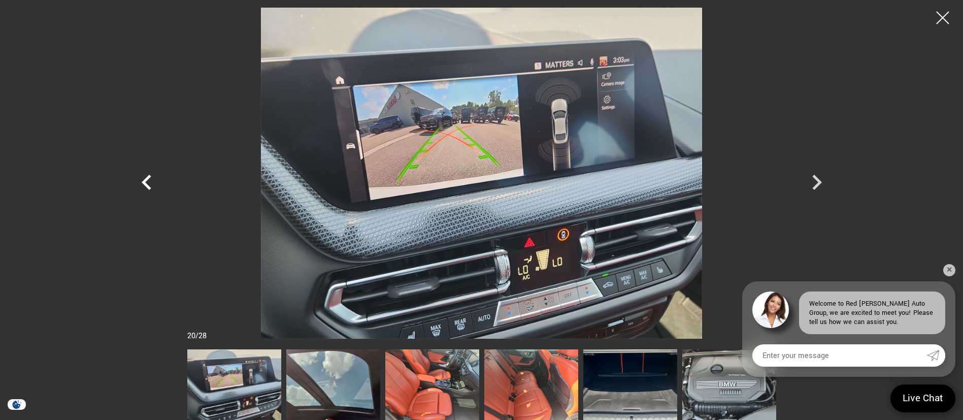
click at [146, 182] on icon "Previous" at bounding box center [146, 182] width 30 height 30
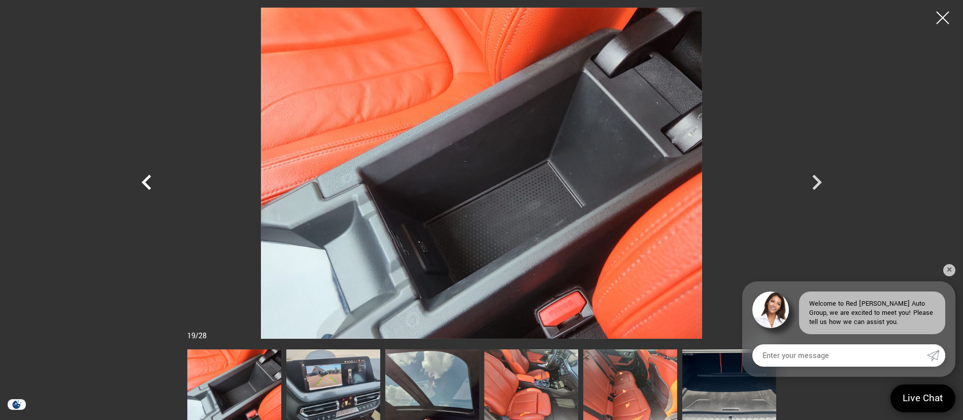
click at [146, 182] on icon "Previous" at bounding box center [146, 182] width 30 height 30
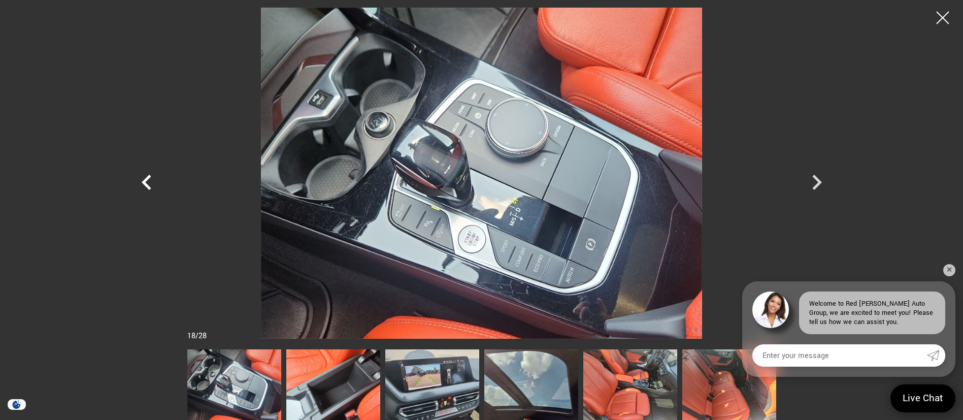
click at [146, 182] on icon "Previous" at bounding box center [146, 182] width 30 height 30
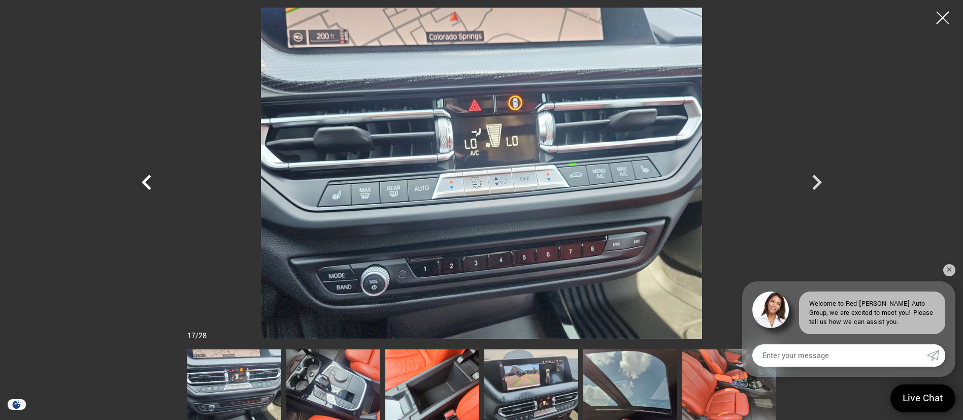
click at [146, 182] on icon "Previous" at bounding box center [146, 182] width 30 height 30
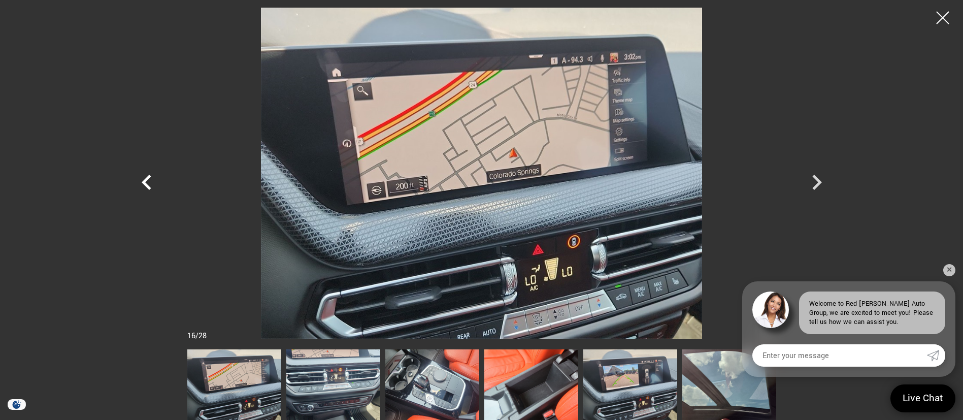
click at [146, 182] on icon "Previous" at bounding box center [146, 182] width 30 height 30
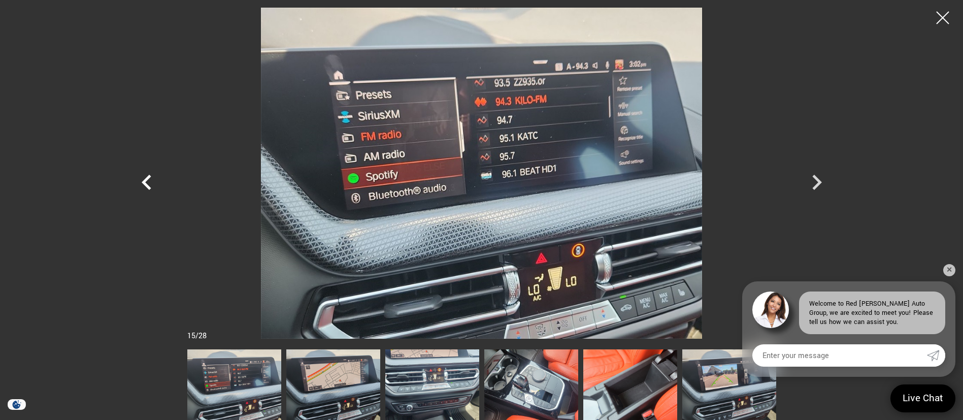
click at [146, 182] on icon "Previous" at bounding box center [146, 182] width 30 height 30
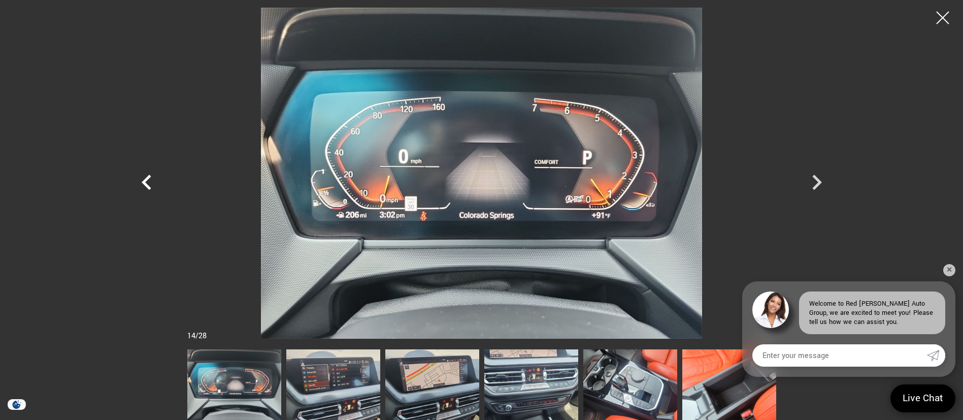
click at [146, 182] on icon "Previous" at bounding box center [146, 182] width 30 height 30
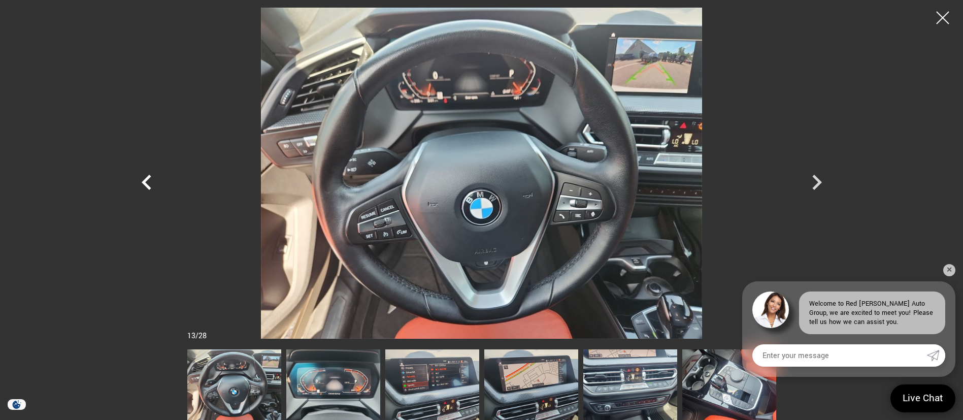
click at [146, 182] on icon "Previous" at bounding box center [146, 182] width 30 height 30
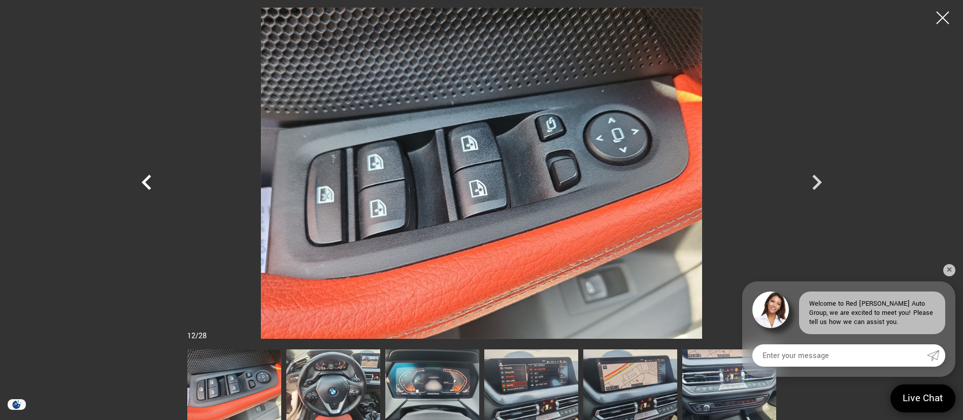
click at [146, 182] on icon "Previous" at bounding box center [146, 182] width 30 height 30
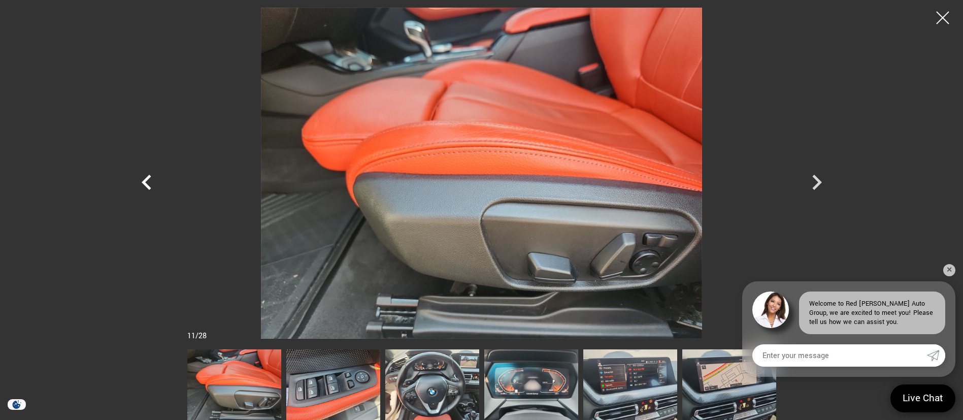
click at [146, 182] on icon "Previous" at bounding box center [146, 182] width 30 height 30
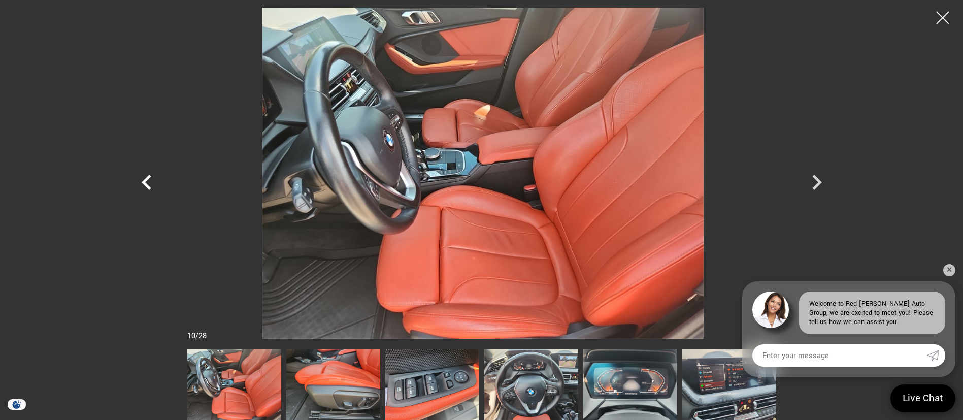
click at [149, 183] on icon "Previous" at bounding box center [146, 182] width 30 height 30
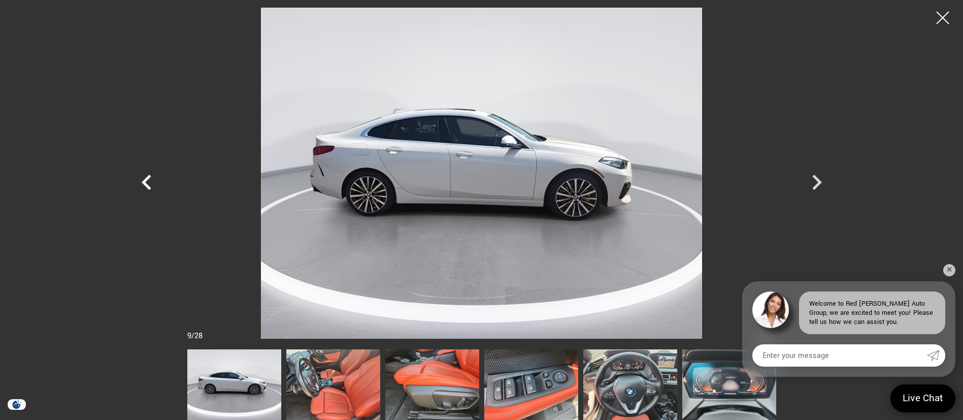
click at [149, 183] on icon "Previous" at bounding box center [146, 182] width 30 height 30
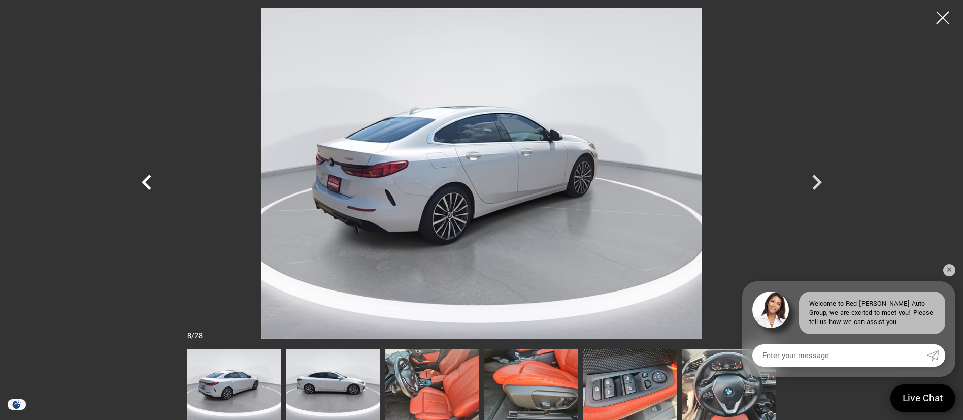
click at [149, 183] on icon "Previous" at bounding box center [146, 182] width 30 height 30
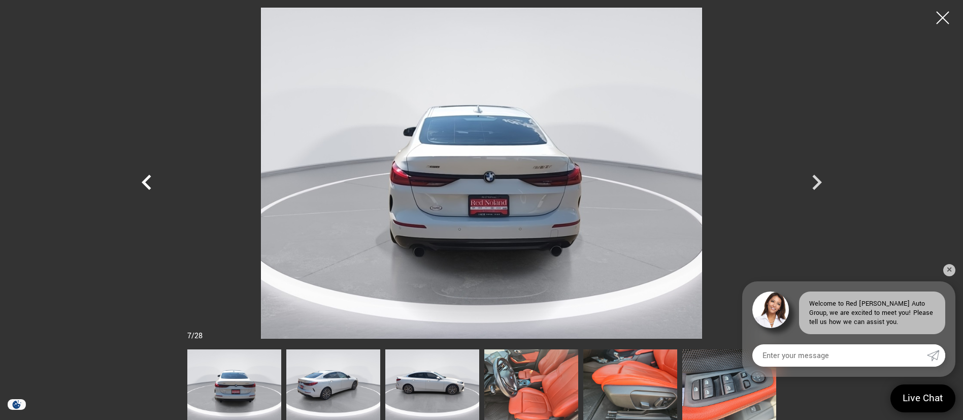
click at [149, 183] on icon "Previous" at bounding box center [146, 182] width 30 height 30
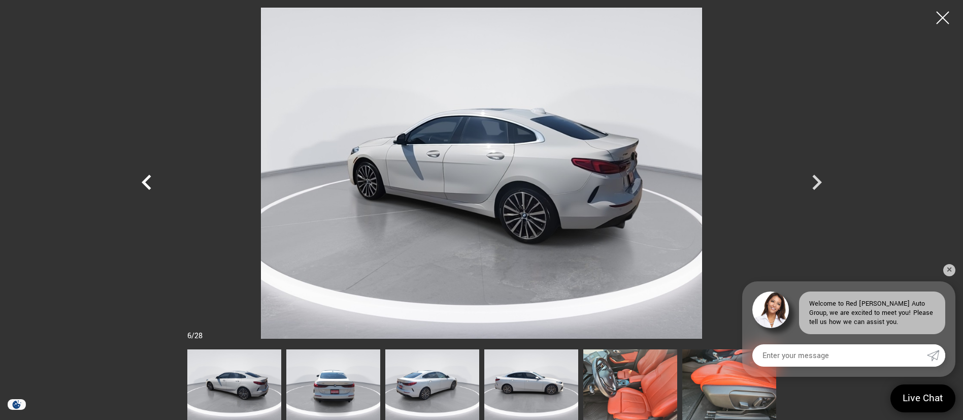
click at [149, 183] on icon "Previous" at bounding box center [146, 182] width 30 height 30
